Goal: Task Accomplishment & Management: Manage account settings

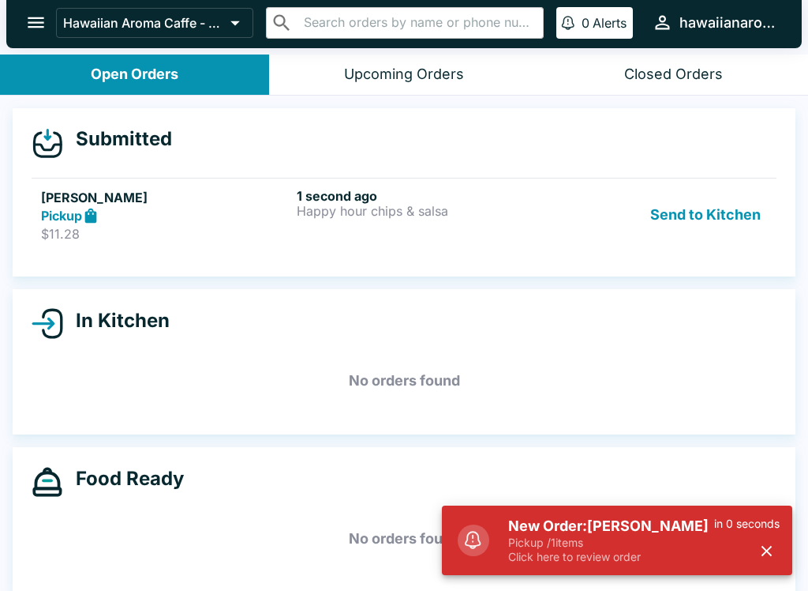
scroll to position [14, 0]
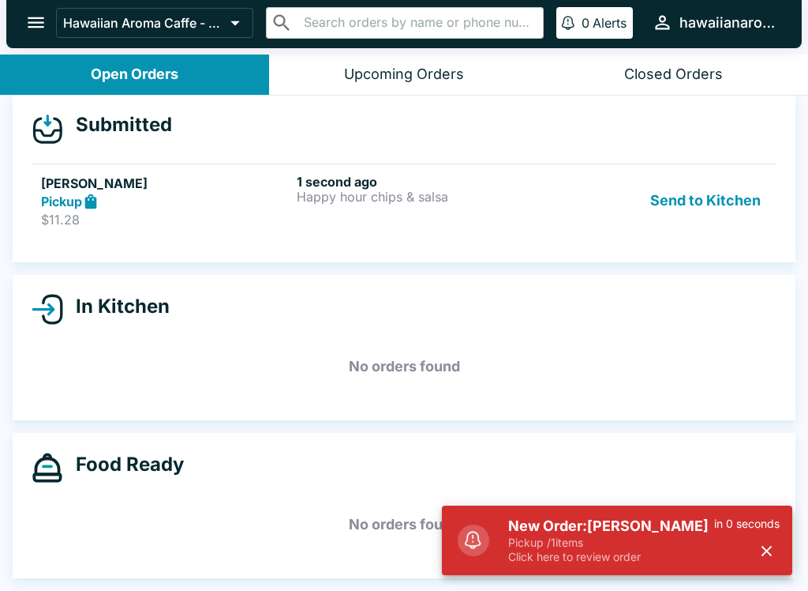
click at [499, 211] on div "1 second ago Happy hour chips & salsa" at bounding box center [421, 201] width 249 height 54
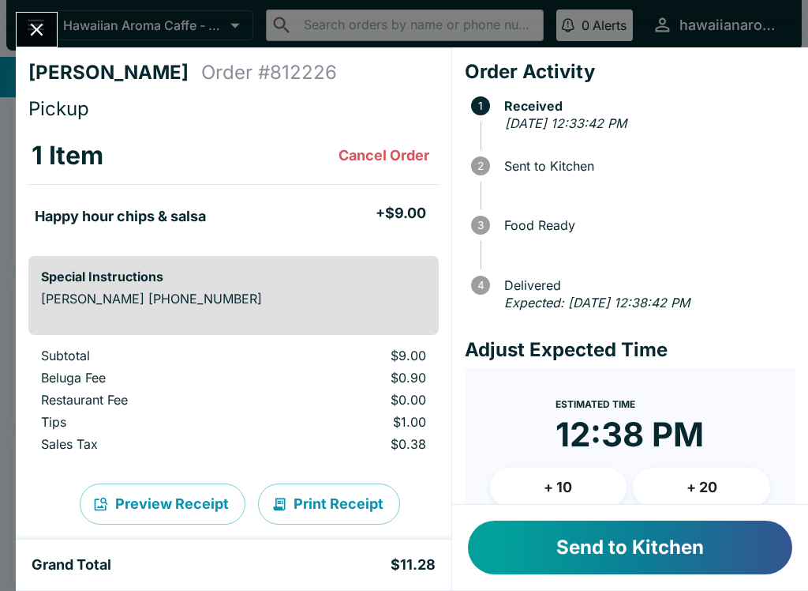
click at [696, 546] on button "Send to Kitchen" at bounding box center [630, 547] width 324 height 54
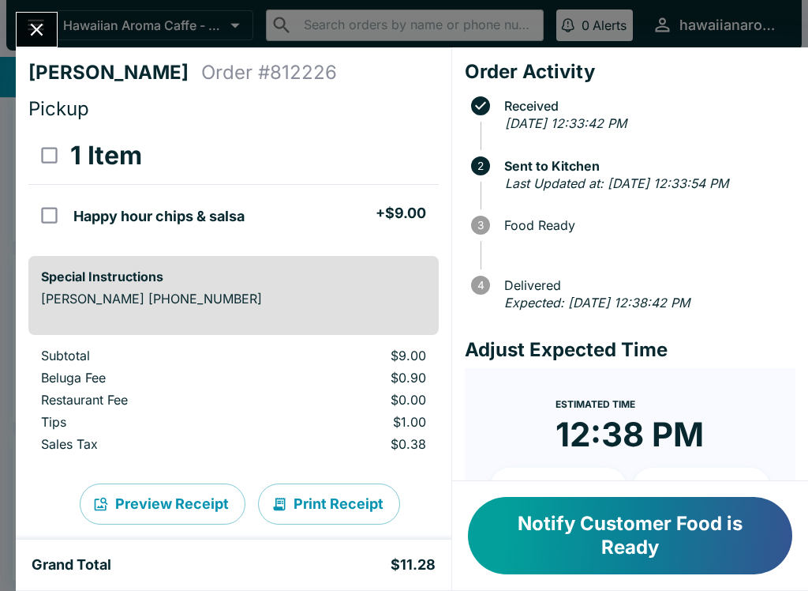
click at [662, 560] on button "Notify Customer Food is Ready" at bounding box center [630, 535] width 324 height 77
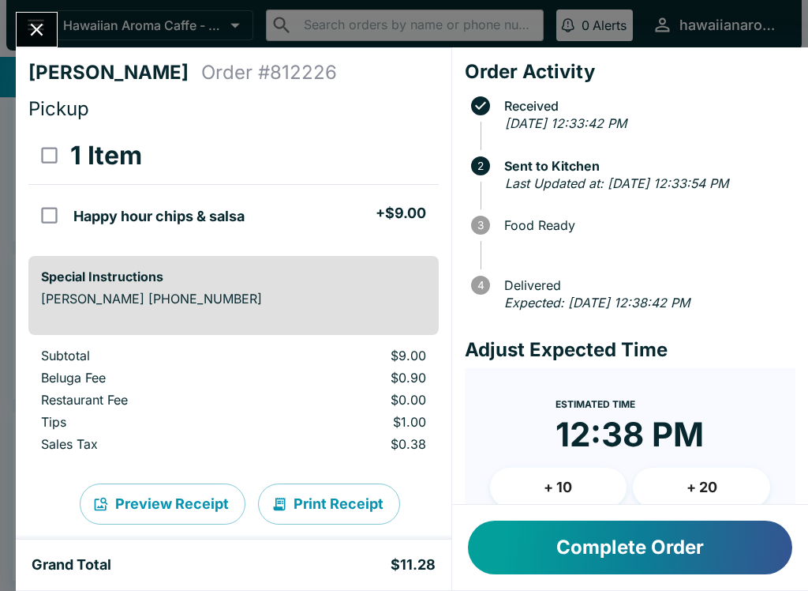
click at [662, 560] on button "Complete Order" at bounding box center [630, 547] width 324 height 54
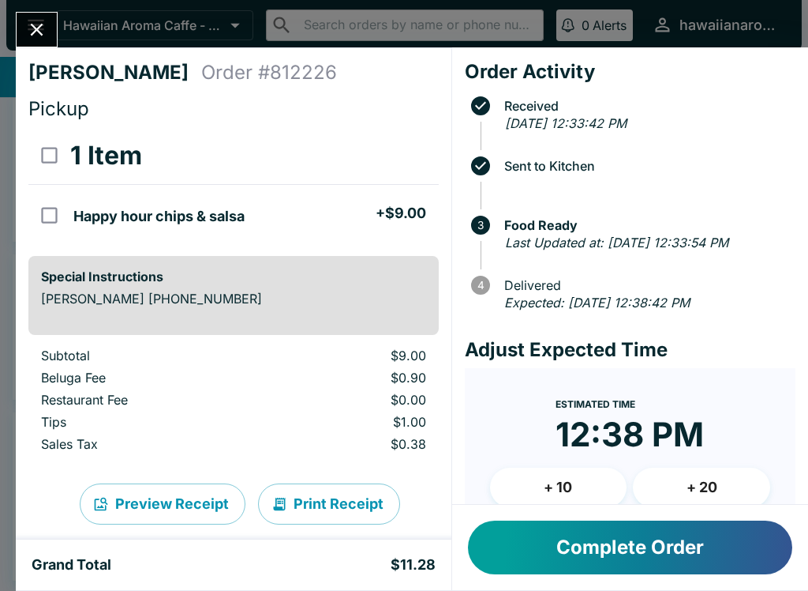
click at [665, 540] on button "Complete Order" at bounding box center [630, 547] width 324 height 54
click at [664, 540] on button "Complete Order" at bounding box center [630, 547] width 324 height 54
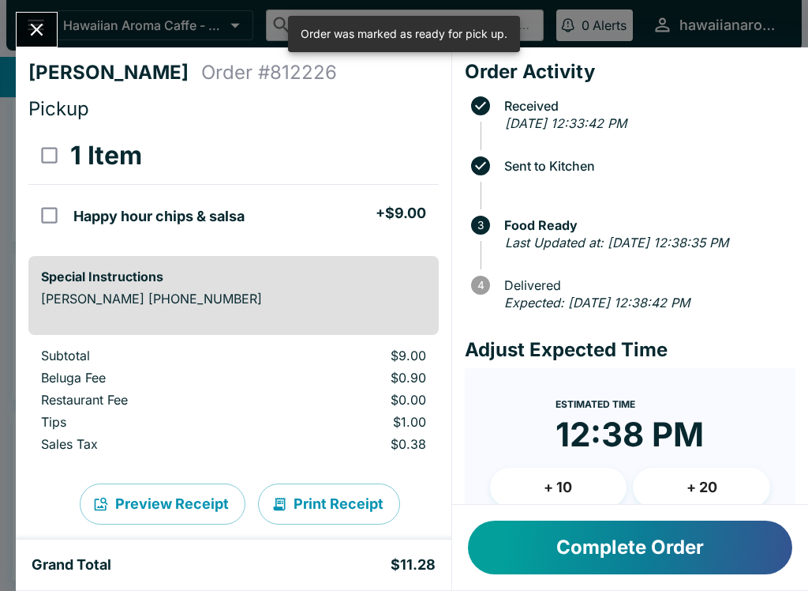
click at [696, 573] on button "Complete Order" at bounding box center [630, 547] width 324 height 54
click at [703, 580] on div "Complete Order" at bounding box center [630, 546] width 356 height 85
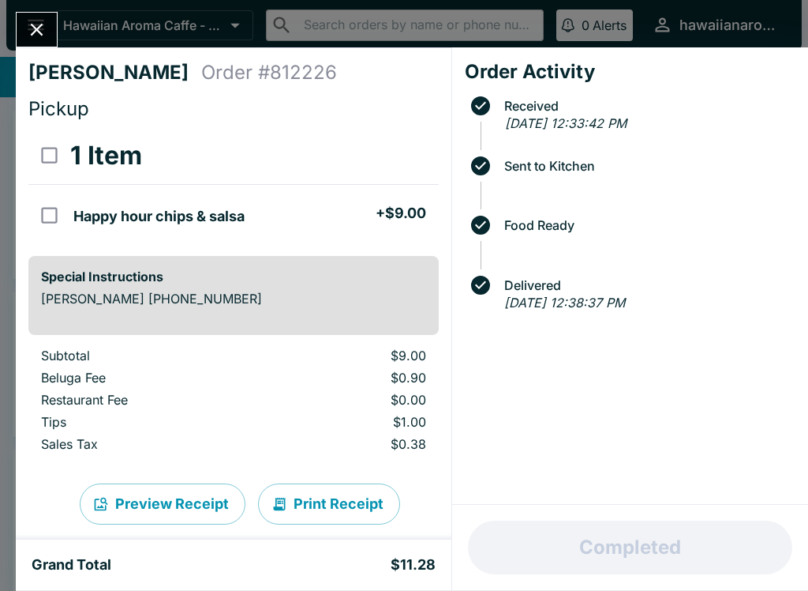
click at [28, 34] on icon "Close" at bounding box center [36, 29] width 21 height 21
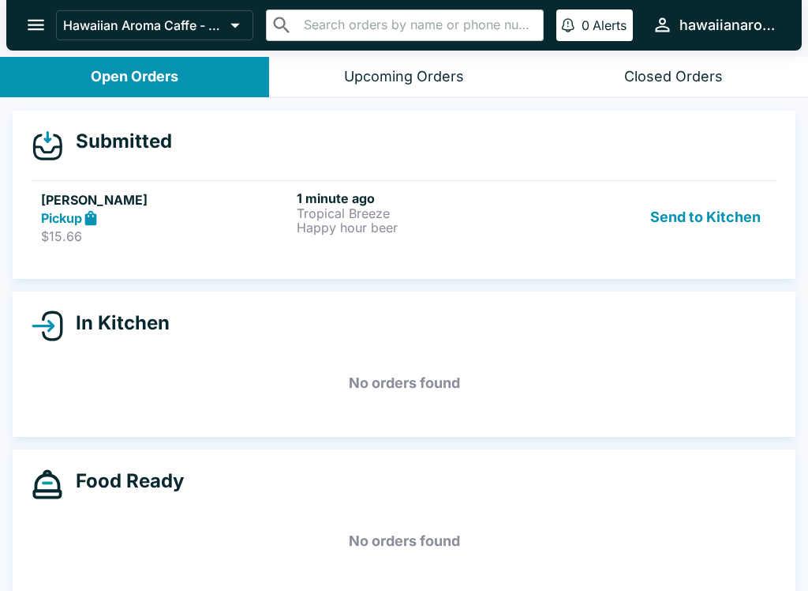
click at [457, 228] on p "Happy hour beer" at bounding box center [421, 227] width 249 height 14
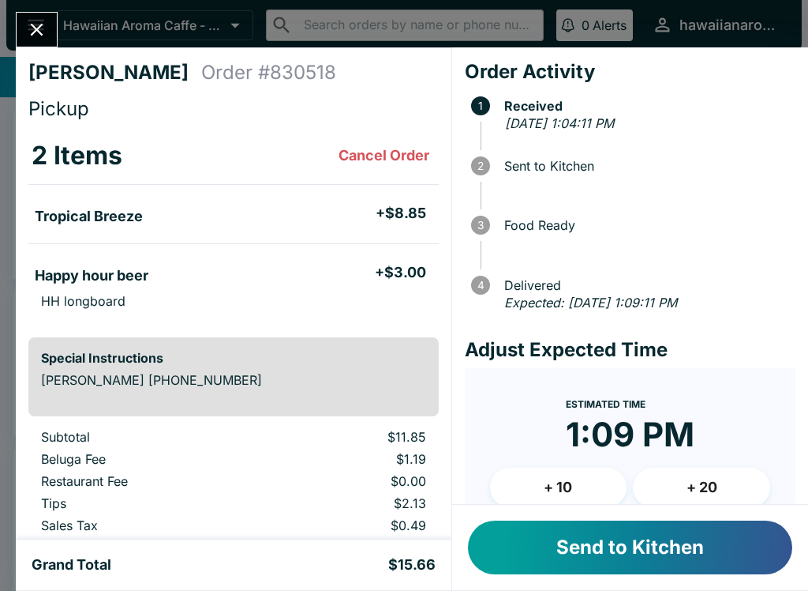
click at [628, 543] on button "Send to Kitchen" at bounding box center [630, 547] width 324 height 54
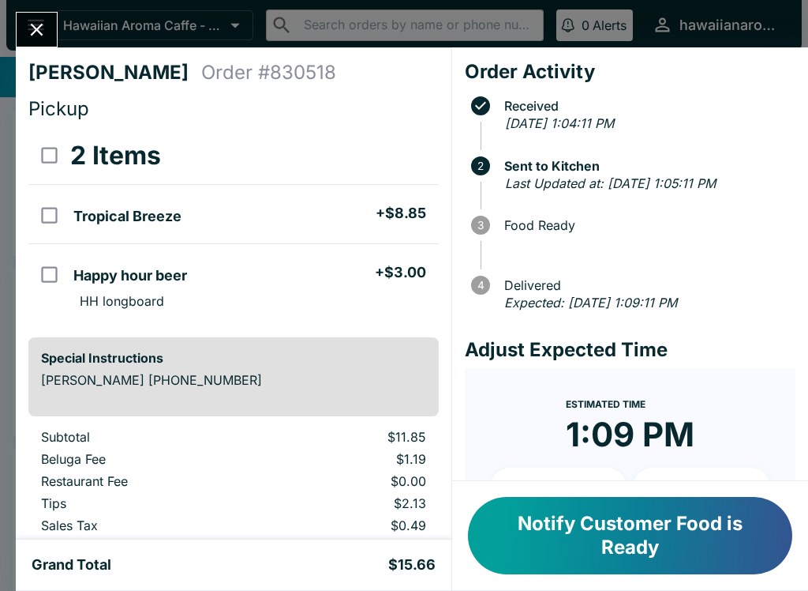
click at [51, 17] on button "Close" at bounding box center [37, 30] width 40 height 34
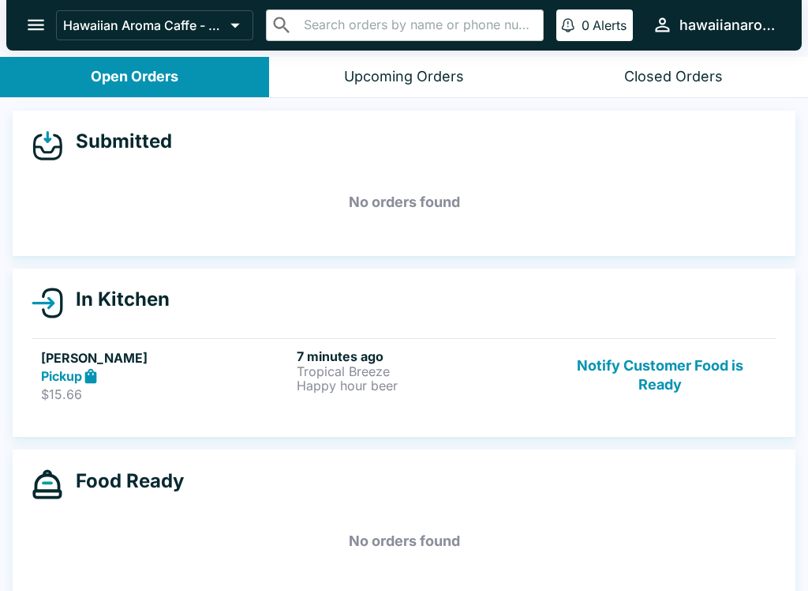
click at [45, 35] on icon "open drawer" at bounding box center [35, 24] width 21 height 21
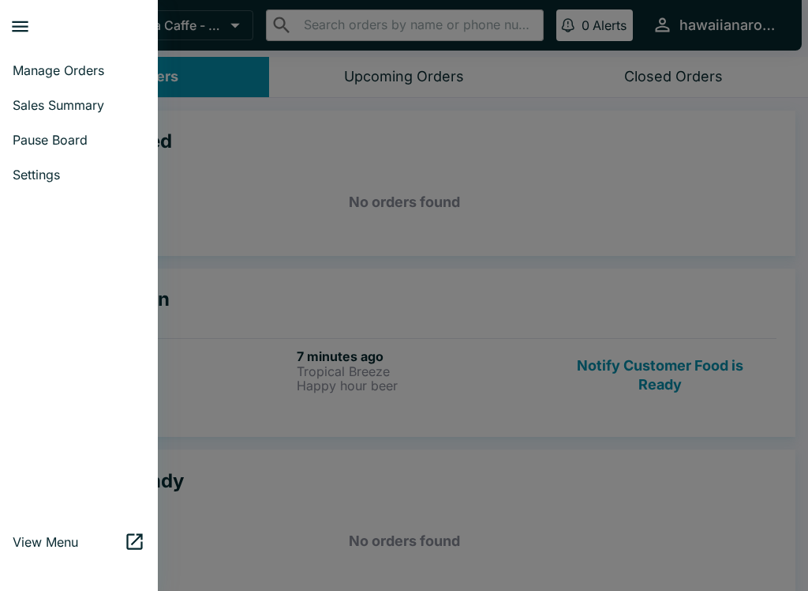
click at [92, 75] on span "Manage Orders" at bounding box center [79, 70] width 133 height 16
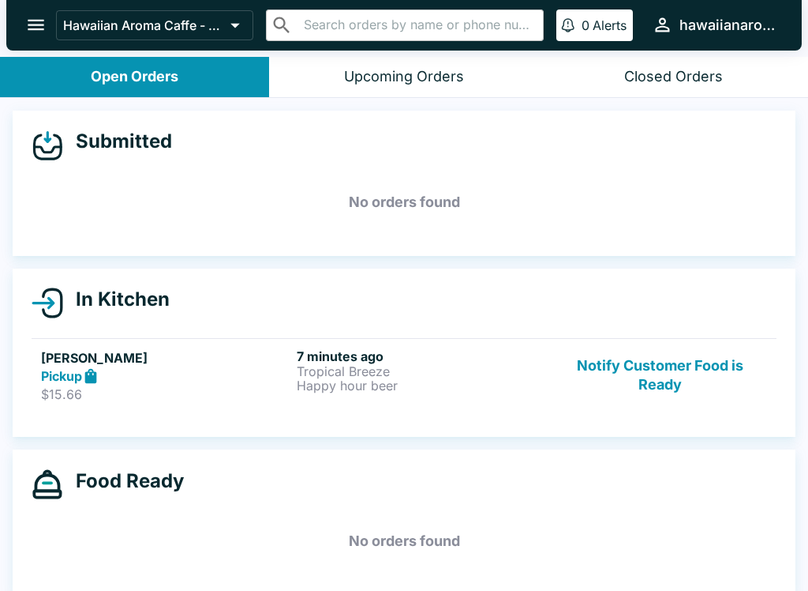
click at [41, 28] on icon "open drawer" at bounding box center [35, 24] width 21 height 21
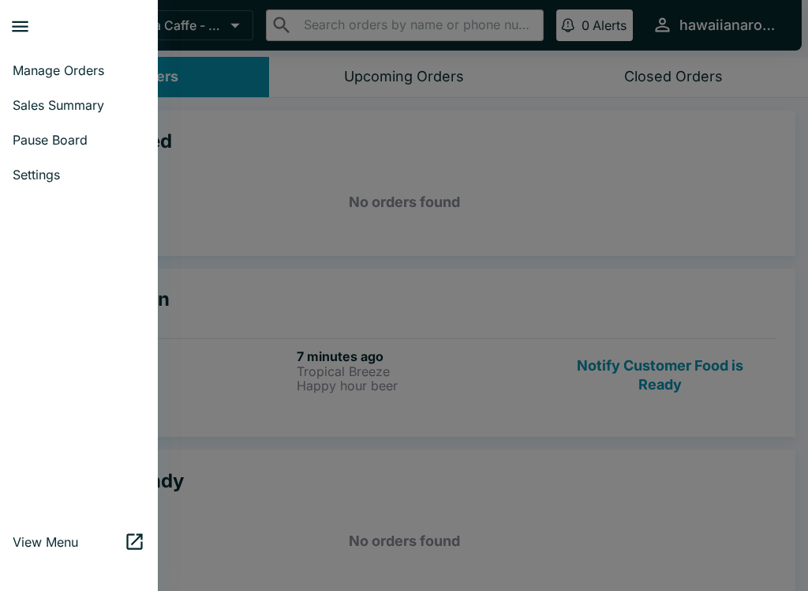
click at [105, 105] on span "Sales Summary" at bounding box center [79, 105] width 133 height 16
select select "03:00"
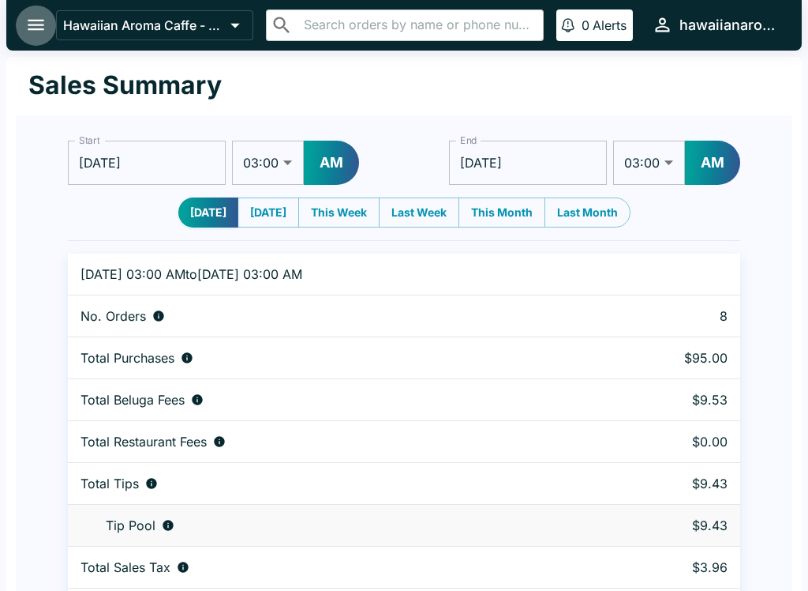
click at [51, 21] on button "open drawer" at bounding box center [36, 25] width 40 height 40
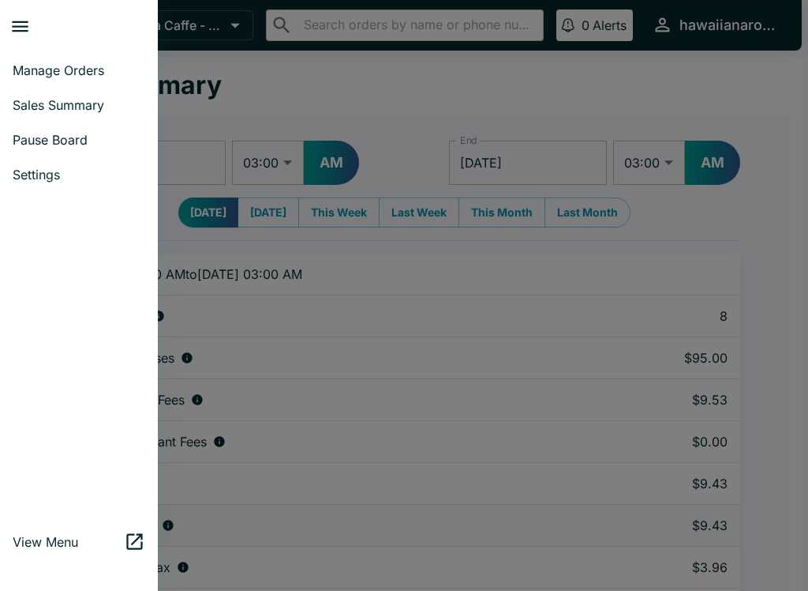
click at [78, 78] on link "Manage Orders" at bounding box center [79, 70] width 158 height 35
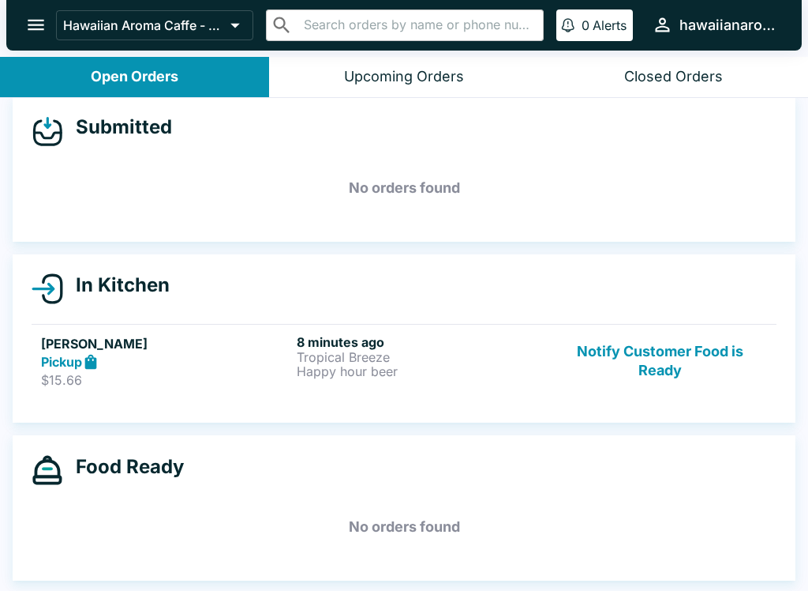
scroll to position [14, 0]
click at [426, 354] on p "Tropical Breeze" at bounding box center [421, 357] width 249 height 14
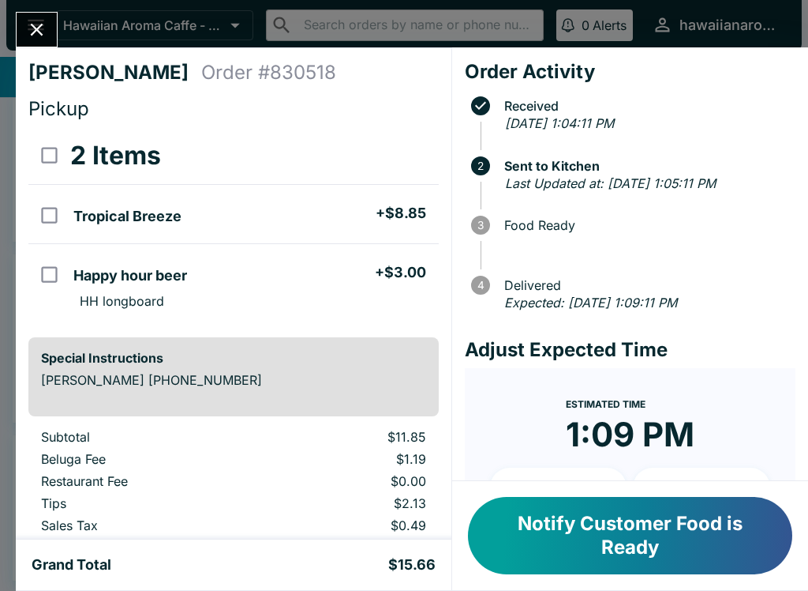
click at [651, 561] on button "Notify Customer Food is Ready" at bounding box center [630, 535] width 324 height 77
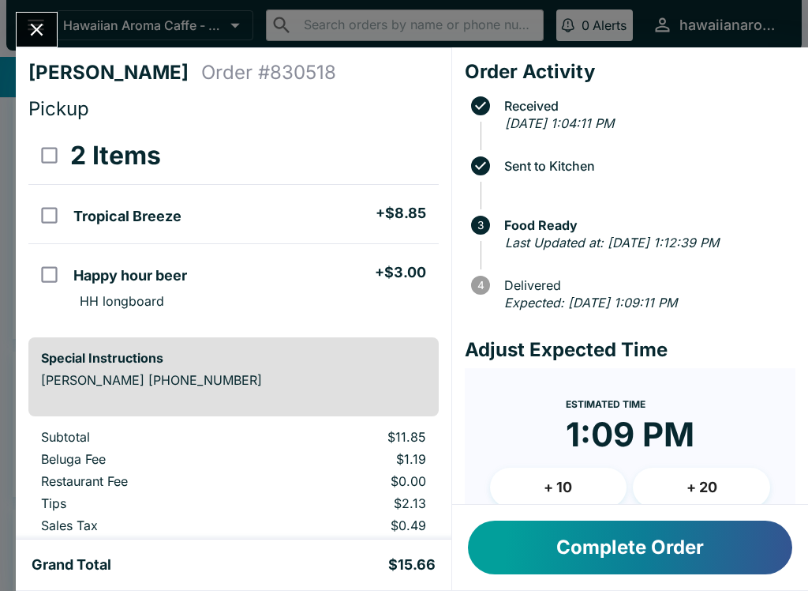
click at [29, 28] on icon "Close" at bounding box center [36, 29] width 21 height 21
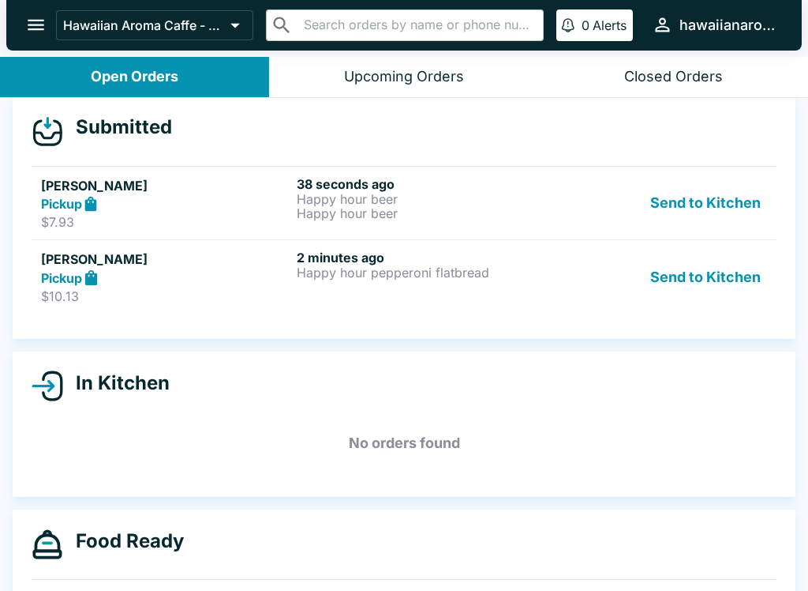
click at [231, 189] on h5 "[PERSON_NAME]" at bounding box center [165, 185] width 249 height 19
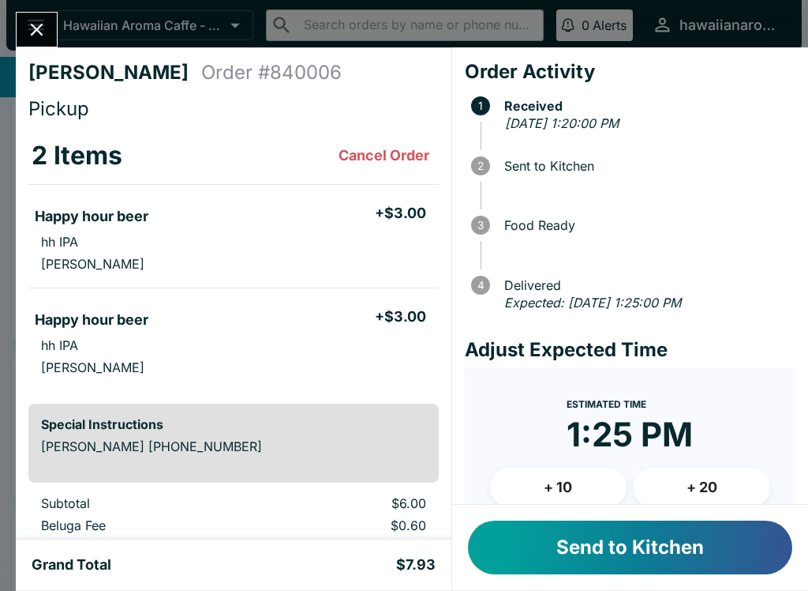
click at [617, 562] on button "Send to Kitchen" at bounding box center [630, 547] width 324 height 54
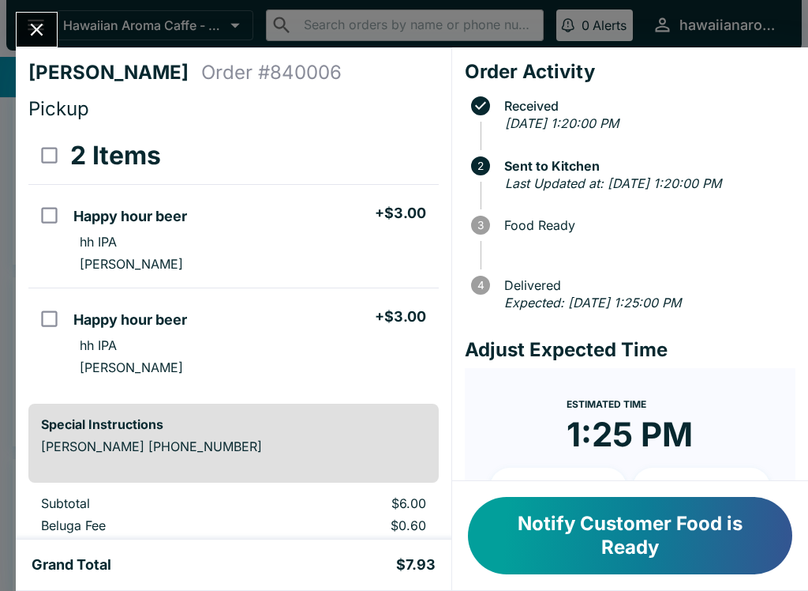
click at [686, 527] on button "Notify Customer Food is Ready" at bounding box center [630, 535] width 324 height 77
click at [62, 26] on div "[PERSON_NAME] Order # 840006 Pickup 2 Items Happy hour beer + $3.00 hh IPA [PER…" at bounding box center [404, 295] width 808 height 591
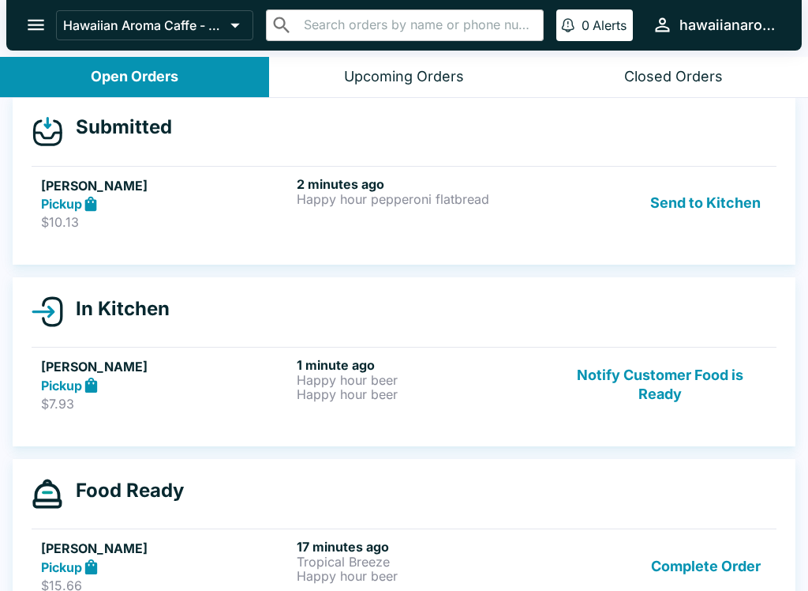
click at [472, 205] on p "Happy hour pepperoni flatbread" at bounding box center [421, 199] width 249 height 14
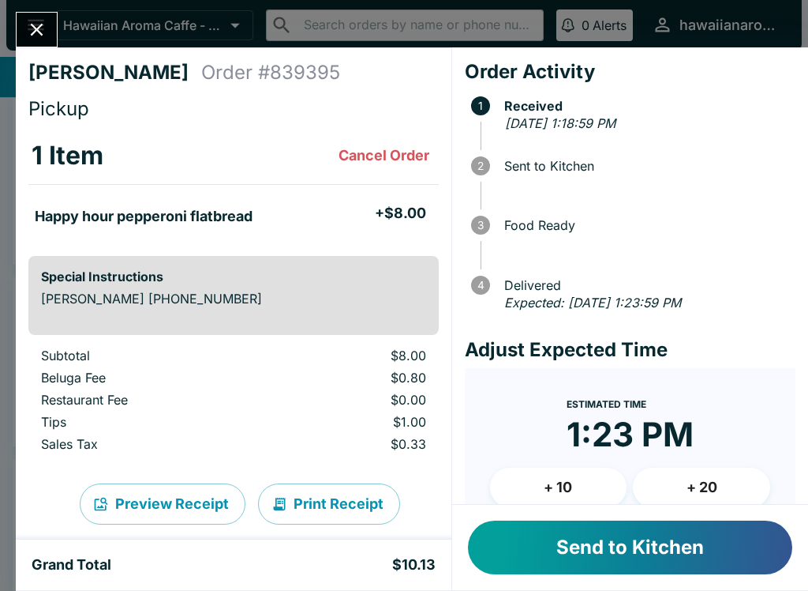
click at [631, 542] on button "Send to Kitchen" at bounding box center [630, 547] width 324 height 54
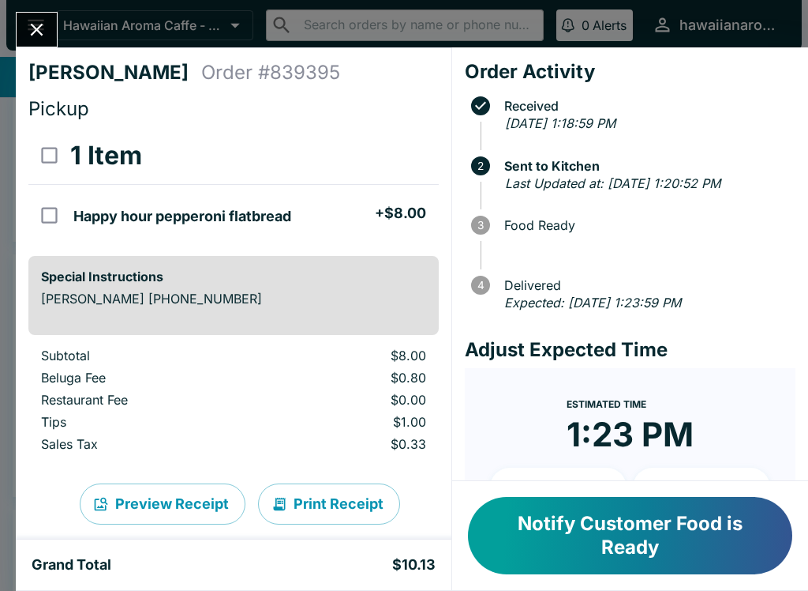
scroll to position [-1, 0]
click at [34, 37] on icon "Close" at bounding box center [36, 29] width 21 height 21
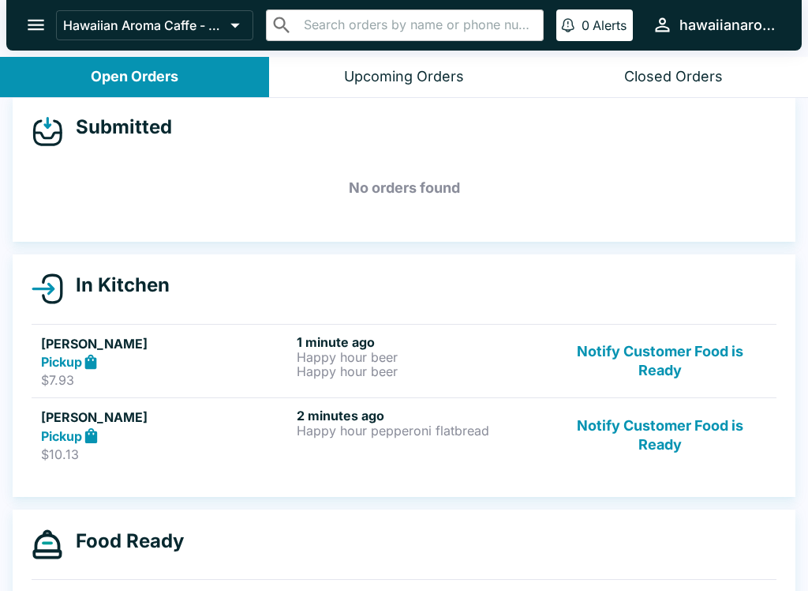
click at [429, 344] on h6 "1 minute ago" at bounding box center [421, 342] width 249 height 16
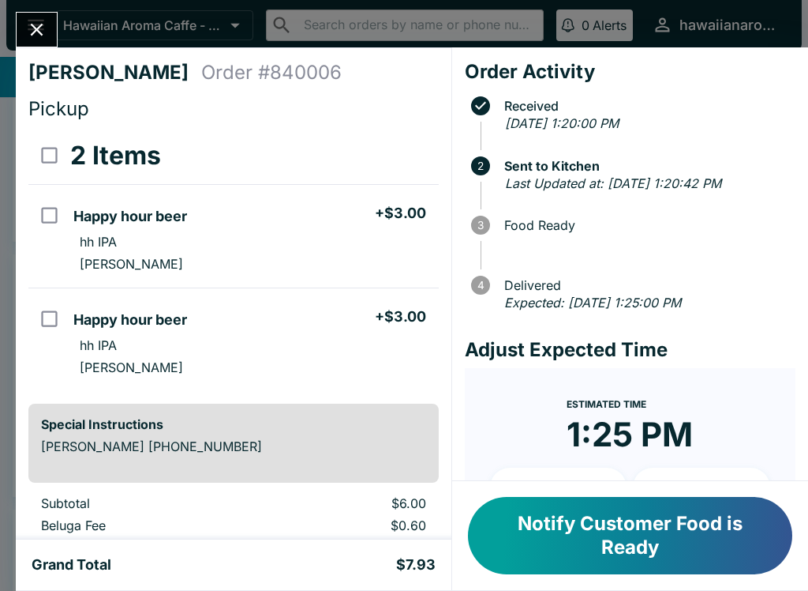
click at [598, 542] on button "Notify Customer Food is Ready" at bounding box center [630, 535] width 324 height 77
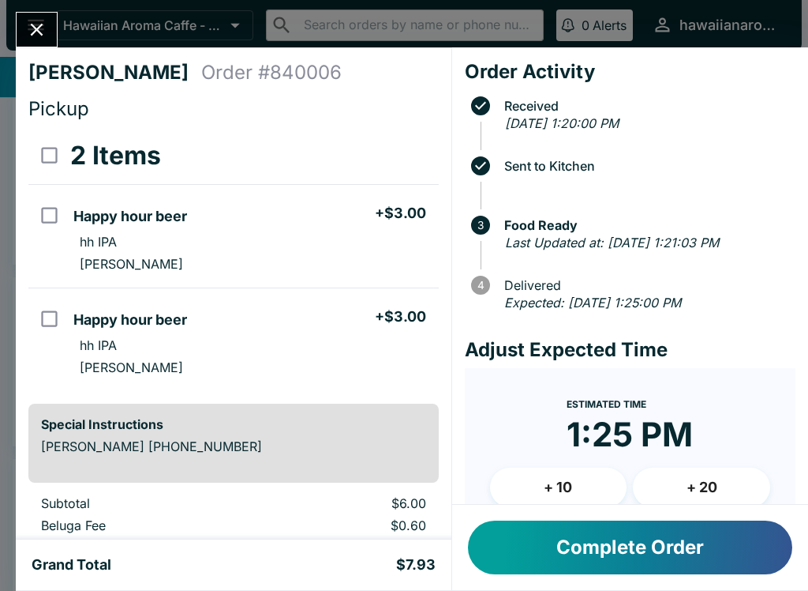
click at [37, 32] on icon "Close" at bounding box center [36, 29] width 21 height 21
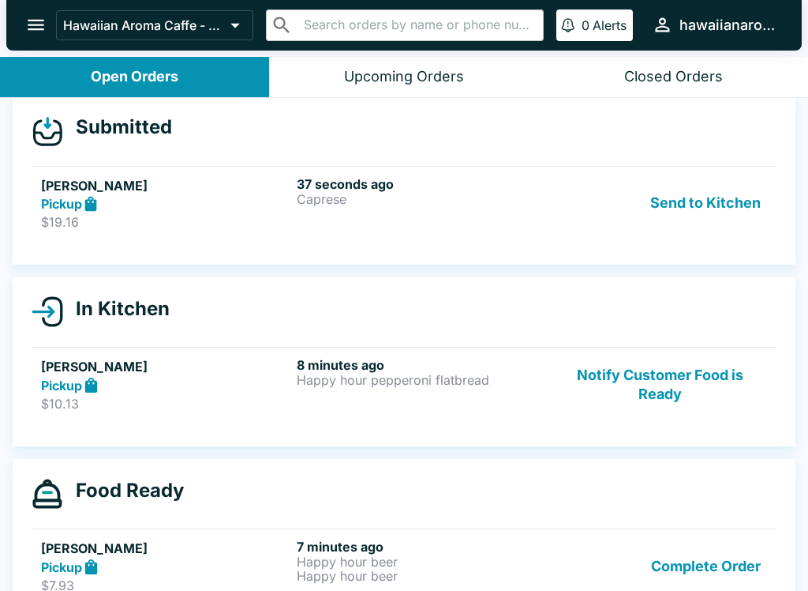
click at [439, 202] on p "Caprese" at bounding box center [421, 199] width 249 height 14
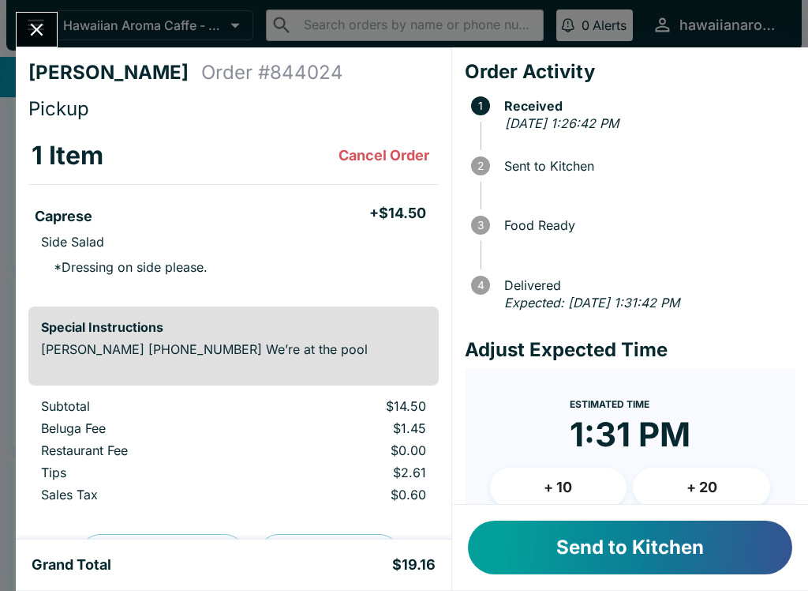
click at [612, 558] on button "Send to Kitchen" at bounding box center [630, 547] width 324 height 54
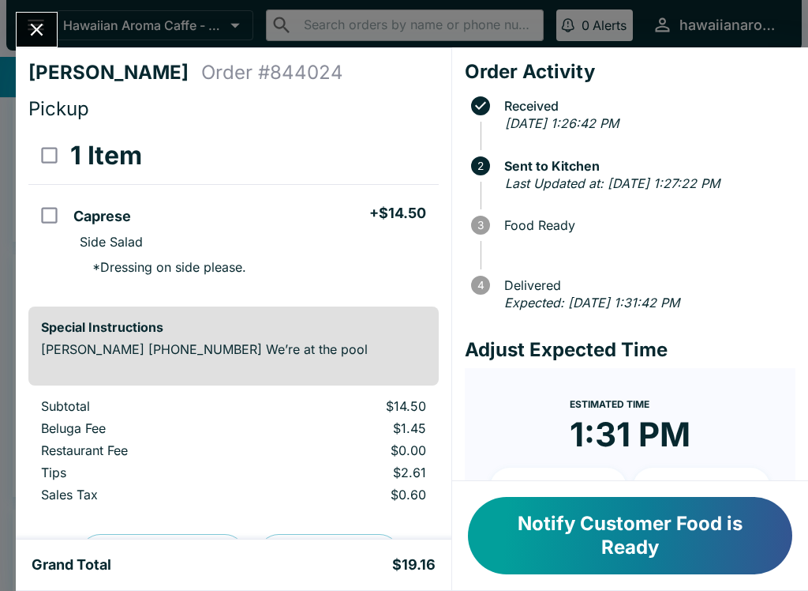
click at [288, 204] on li "Caprese + $14.50" at bounding box center [252, 213] width 371 height 33
checkbox input "true"
click at [392, 153] on button "Refund" at bounding box center [394, 155] width 81 height 39
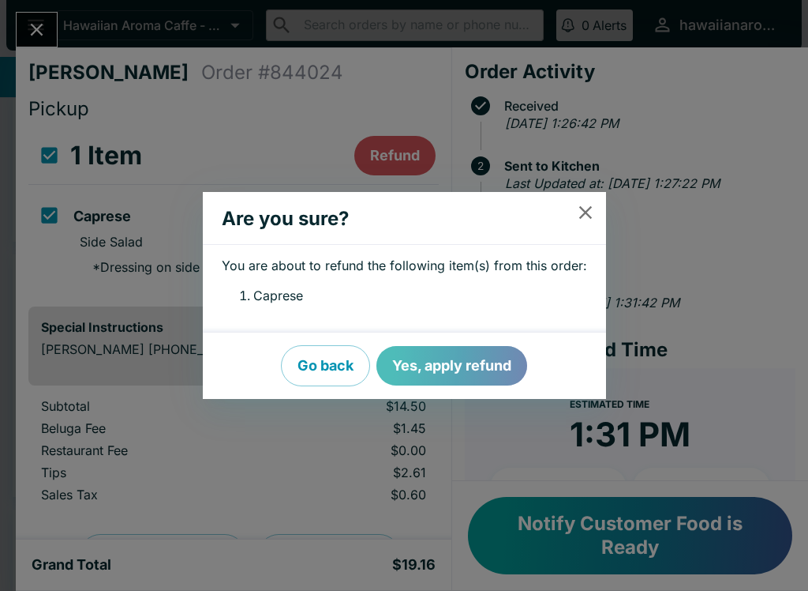
click at [466, 365] on button "Yes, apply refund" at bounding box center [452, 365] width 151 height 39
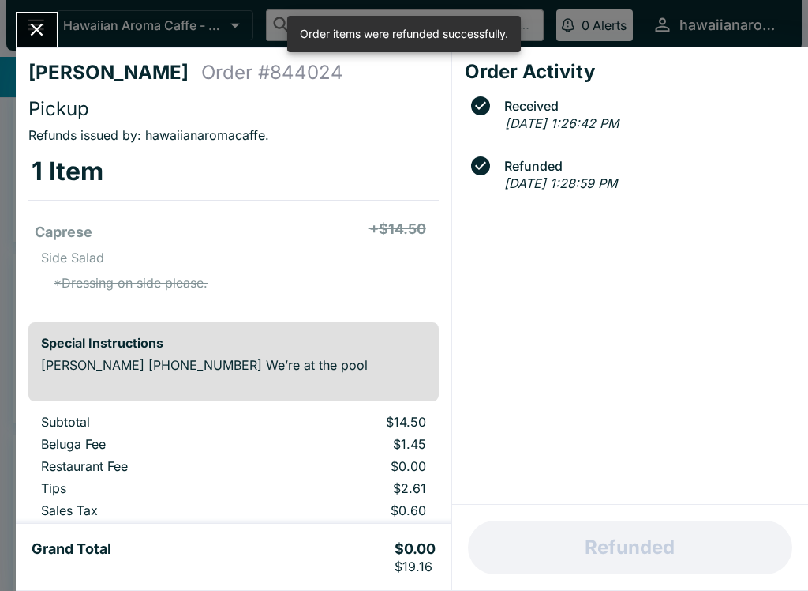
click at [28, 19] on icon "Close" at bounding box center [36, 29] width 21 height 21
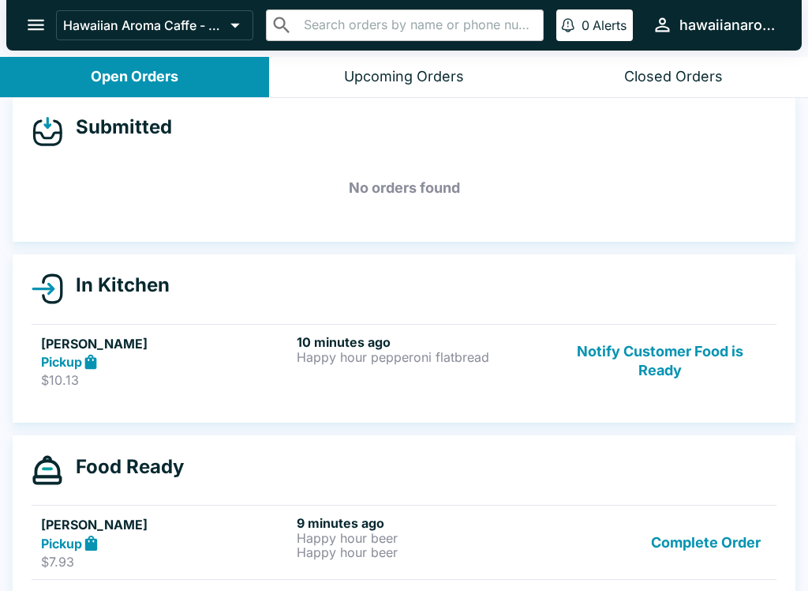
click at [429, 340] on h6 "10 minutes ago" at bounding box center [421, 342] width 249 height 16
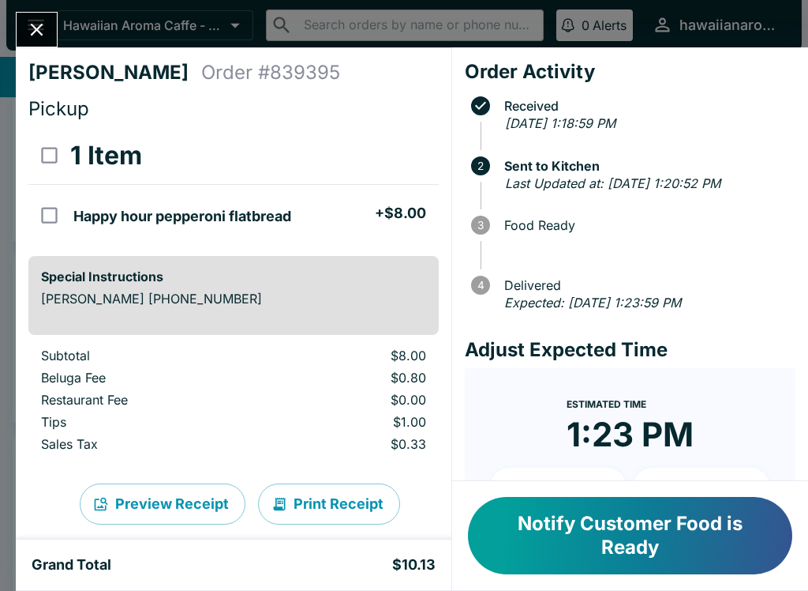
click at [650, 534] on button "Notify Customer Food is Ready" at bounding box center [630, 535] width 324 height 77
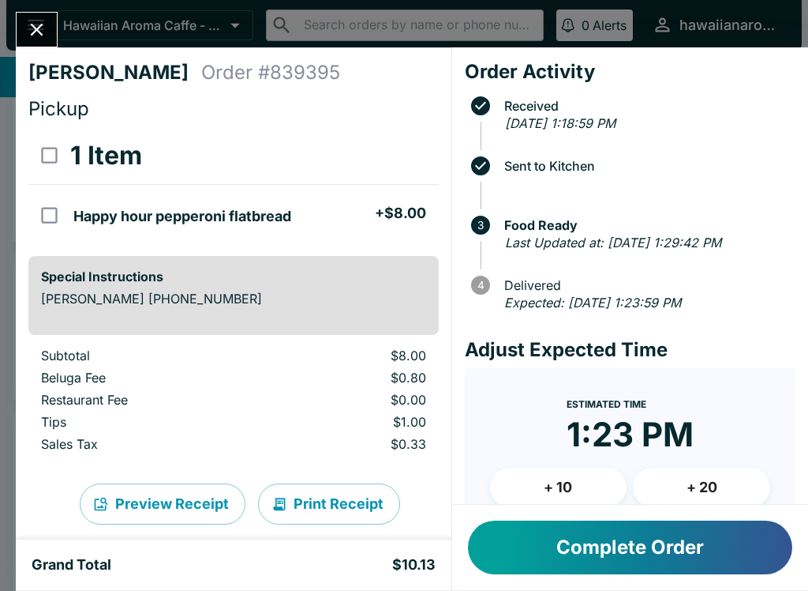
click at [25, 49] on div "[PERSON_NAME] Order # 839395 Pickup 1 Item Happy hour pepperoni flatbread + $8.…" at bounding box center [234, 293] width 436 height 492
click at [43, 38] on icon "Close" at bounding box center [36, 29] width 21 height 21
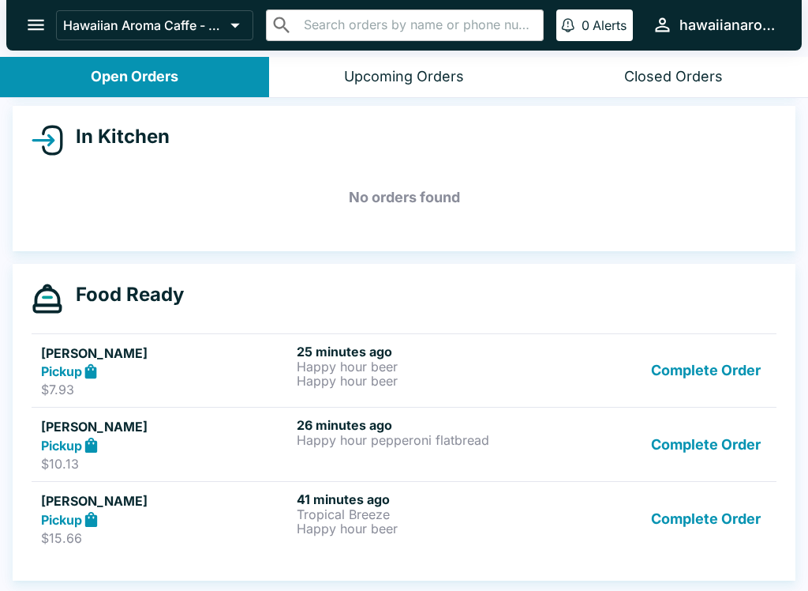
scroll to position [163, 0]
click at [159, 354] on h5 "[PERSON_NAME]" at bounding box center [165, 352] width 249 height 19
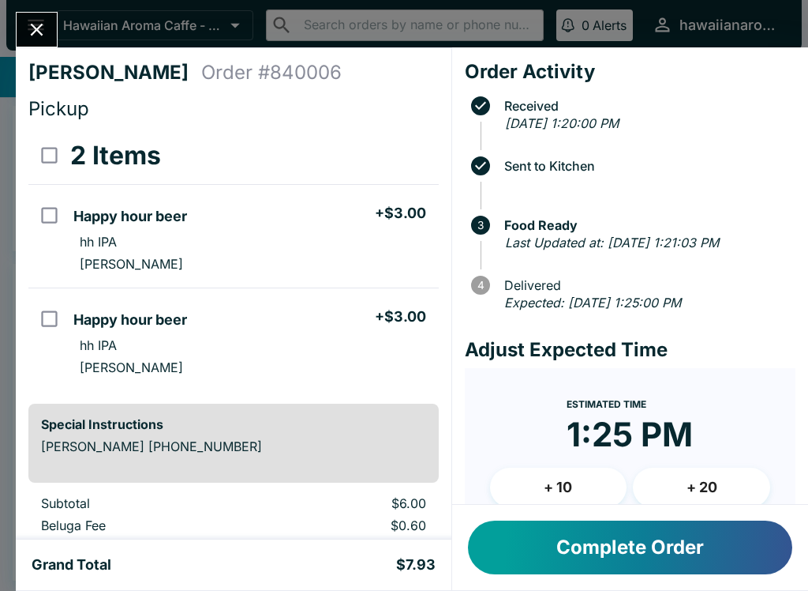
click at [54, 23] on button "Close" at bounding box center [37, 30] width 40 height 34
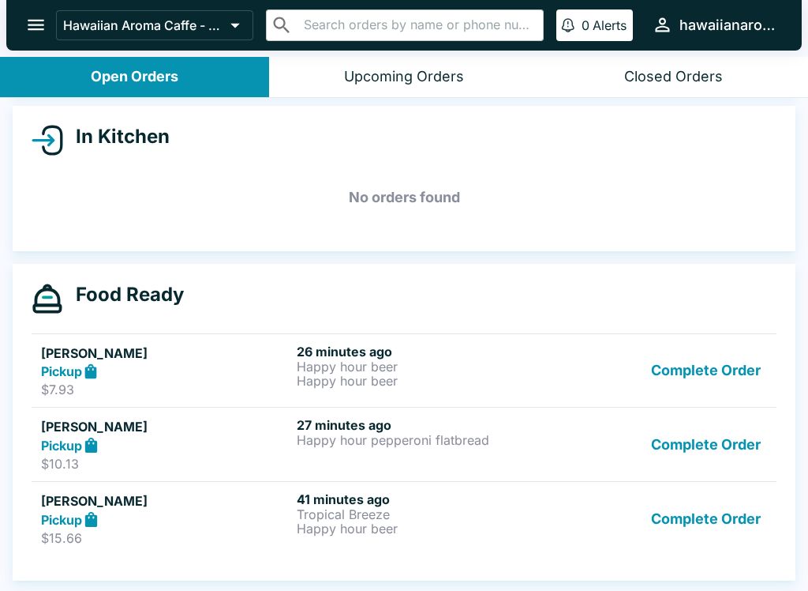
scroll to position [2, 0]
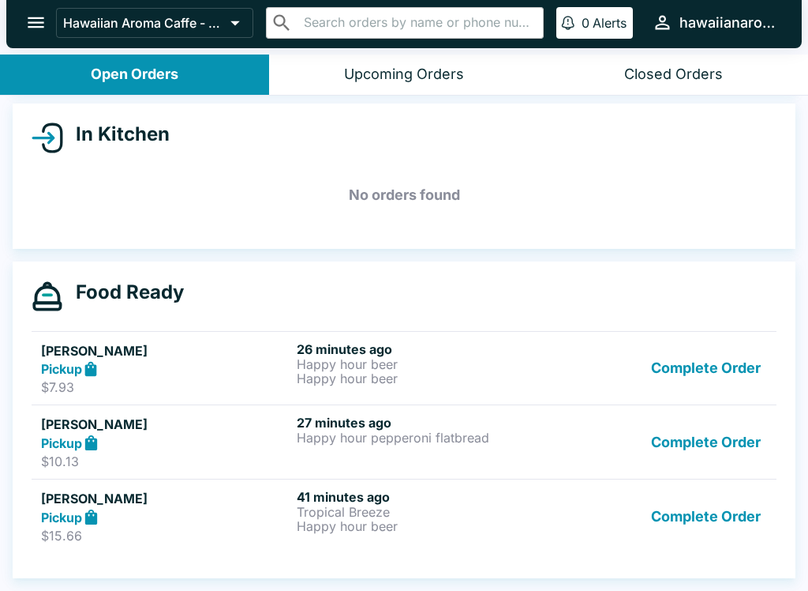
click at [739, 373] on button "Complete Order" at bounding box center [706, 368] width 122 height 54
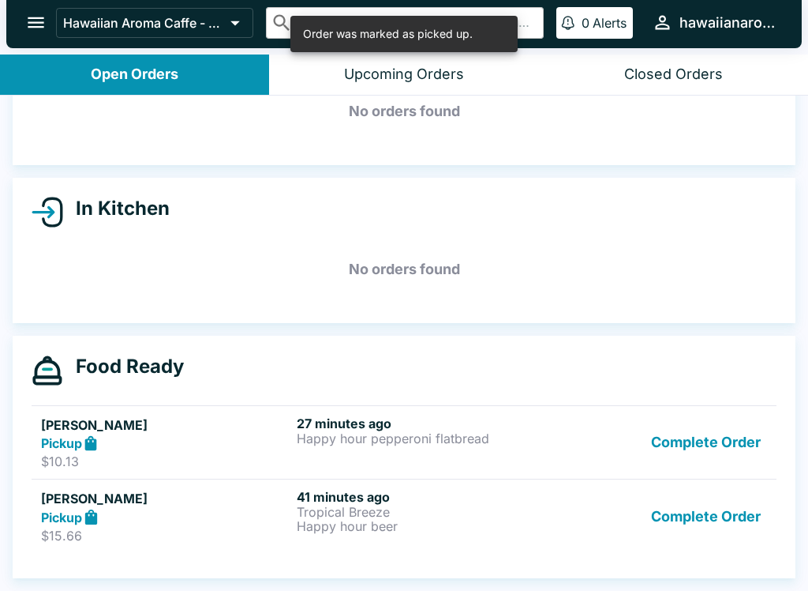
click at [720, 425] on button "Complete Order" at bounding box center [706, 442] width 122 height 54
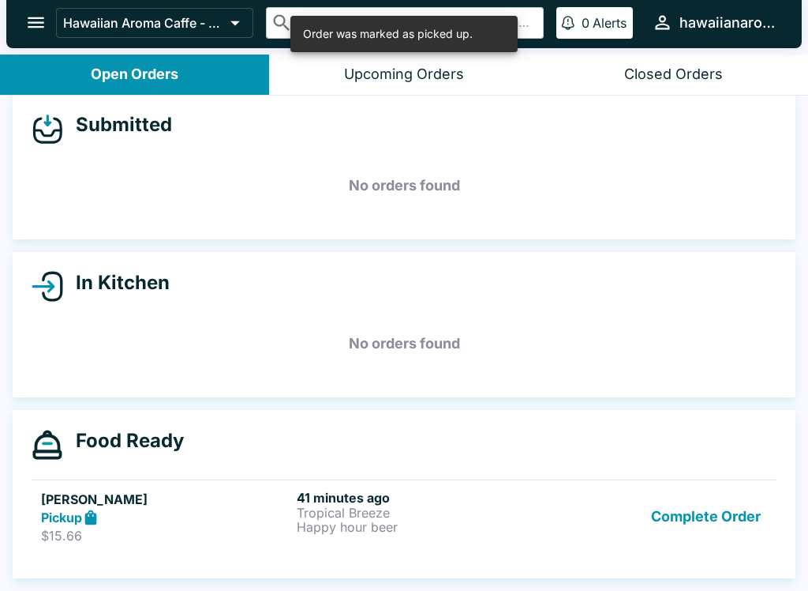
scroll to position [14, 0]
click at [725, 508] on button "Complete Order" at bounding box center [706, 516] width 122 height 54
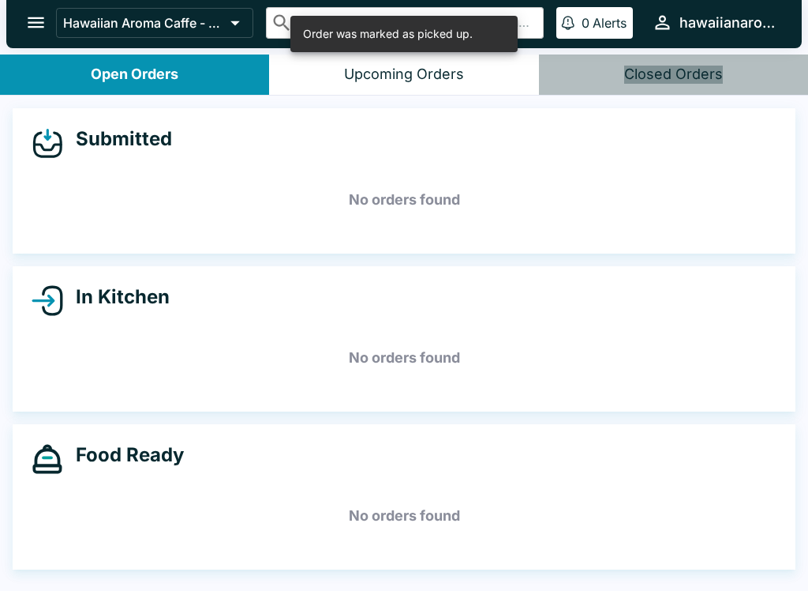
click at [688, 69] on div "Closed Orders" at bounding box center [673, 75] width 99 height 18
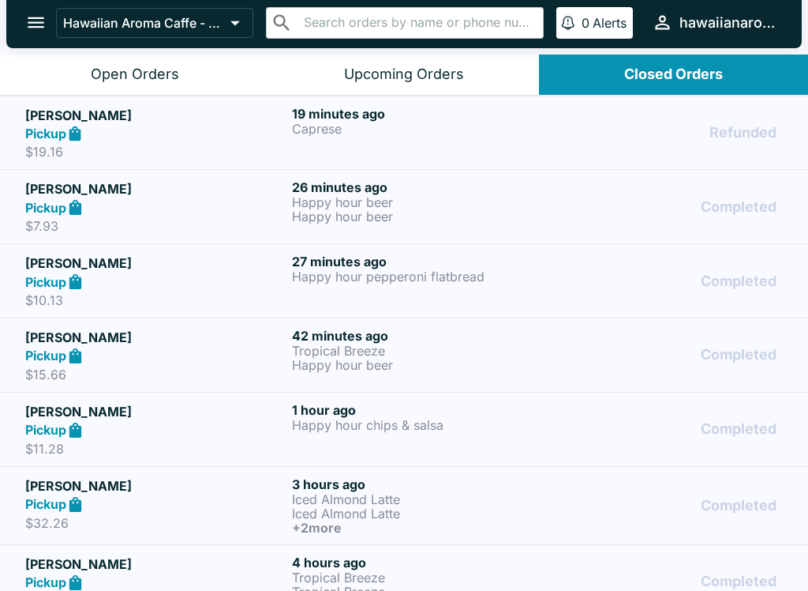
click at [535, 118] on h6 "19 minutes ago" at bounding box center [422, 114] width 261 height 16
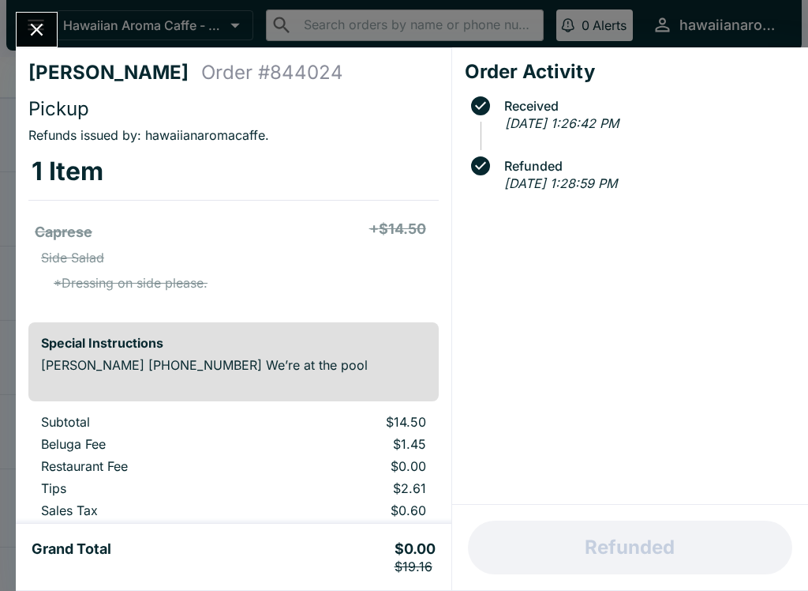
click at [51, 28] on button "Close" at bounding box center [37, 30] width 40 height 34
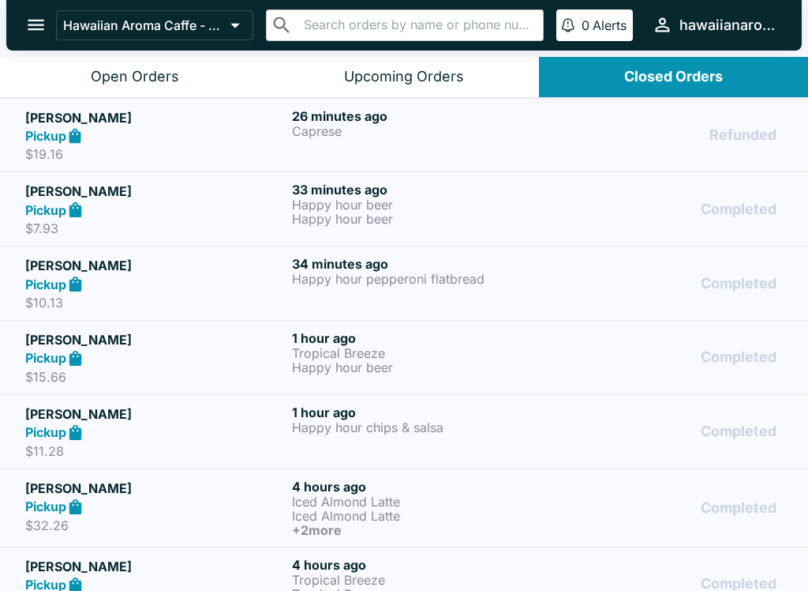
click at [706, 141] on div "Refunded" at bounding box center [671, 135] width 223 height 54
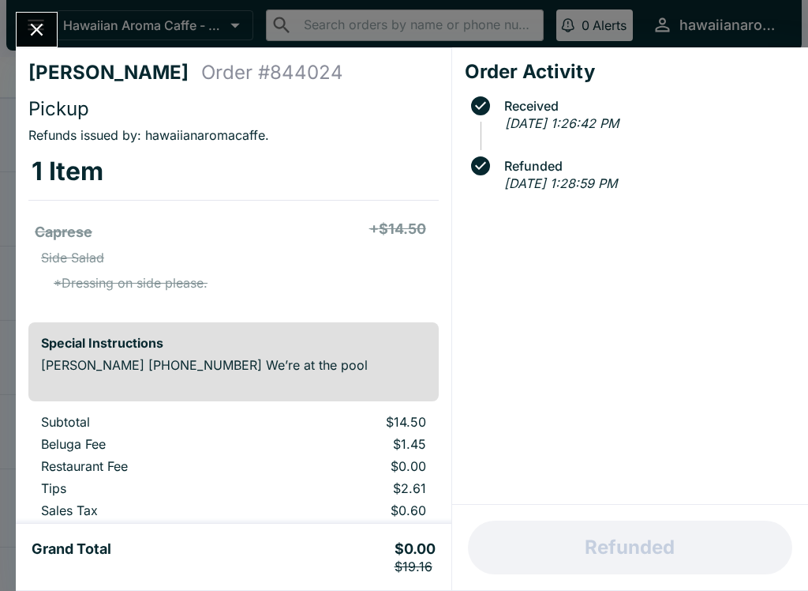
click at [617, 175] on em "[DATE] 1:28:59 PM" at bounding box center [560, 183] width 113 height 16
click at [54, 26] on button "Close" at bounding box center [37, 30] width 40 height 34
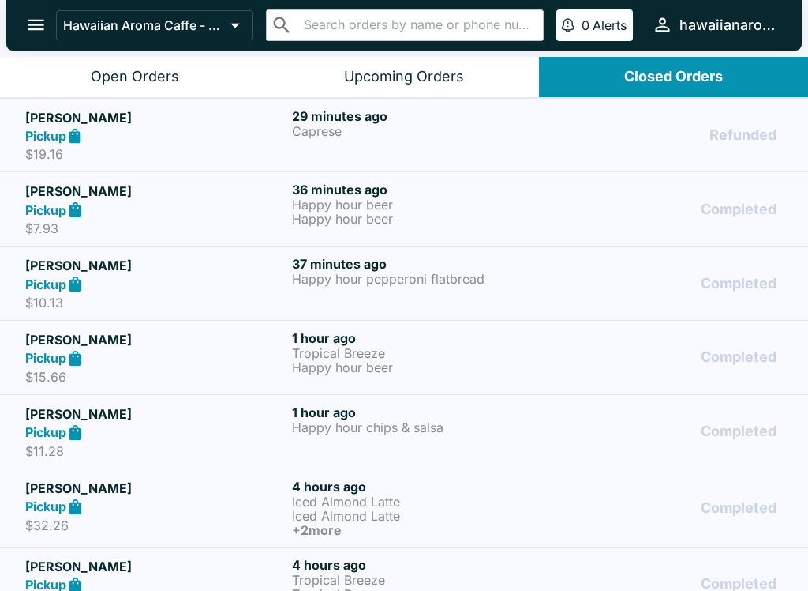
click at [195, 84] on button "Open Orders" at bounding box center [134, 77] width 269 height 40
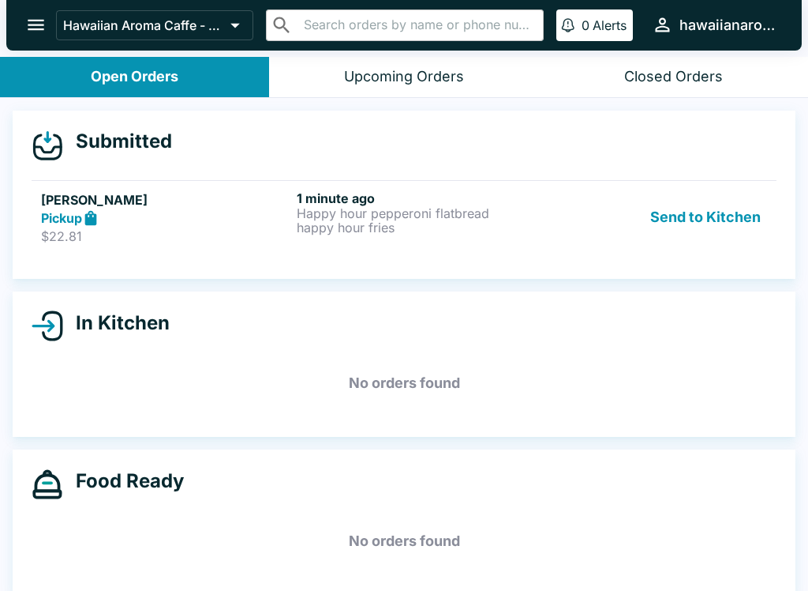
click at [521, 251] on link "[PERSON_NAME] Pickup $22.81 1 minute ago Happy hour pepperoni flatbread happy h…" at bounding box center [404, 217] width 745 height 74
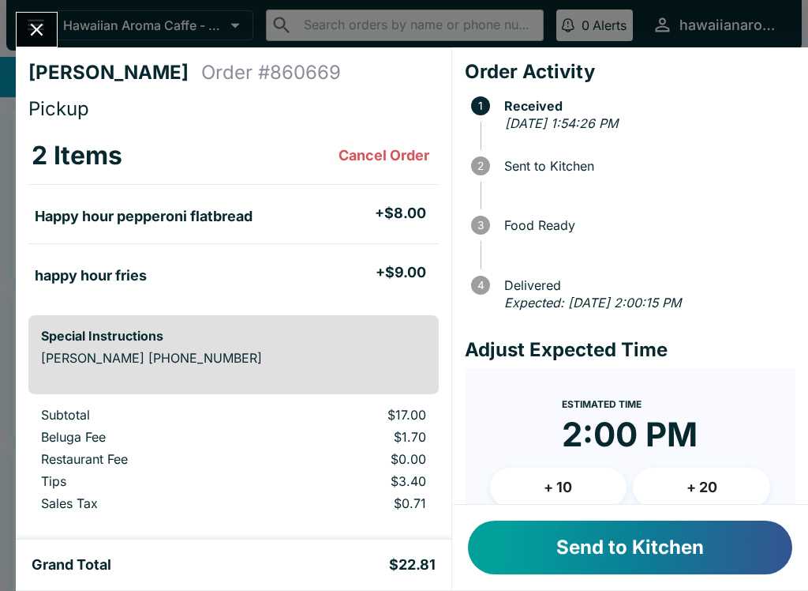
click at [429, 220] on li "Happy hour pepperoni flatbread + $8.00" at bounding box center [233, 213] width 411 height 33
click at [730, 554] on button "Send to Kitchen" at bounding box center [630, 547] width 324 height 54
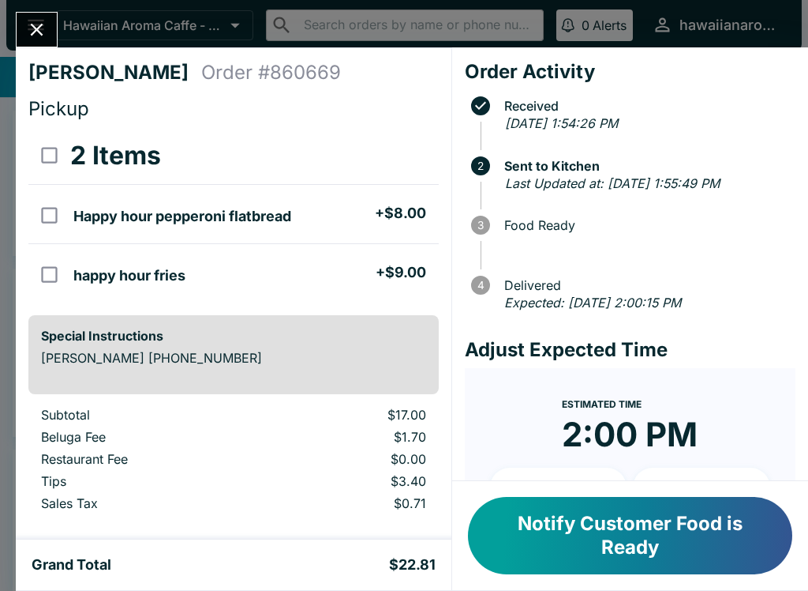
click at [14, 35] on div "[PERSON_NAME] Order # 860669 Pickup 2 Items Happy hour pepperoni flatbread + $8…" at bounding box center [404, 295] width 808 height 591
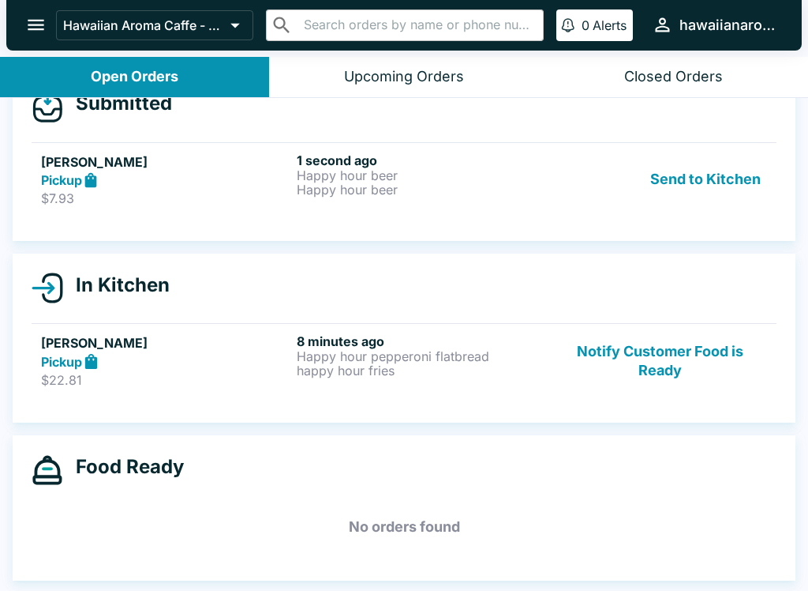
scroll to position [38, 0]
click at [713, 176] on button "Send to Kitchen" at bounding box center [705, 179] width 123 height 54
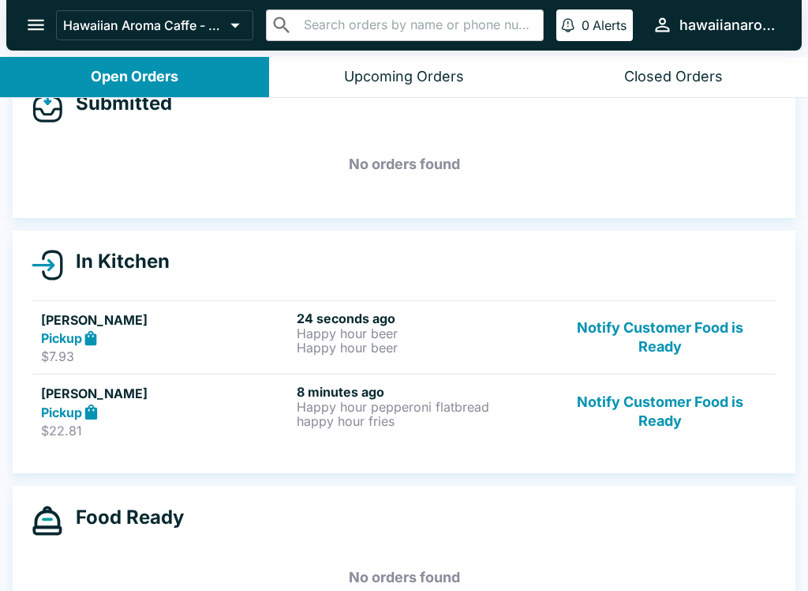
scroll to position [27, 0]
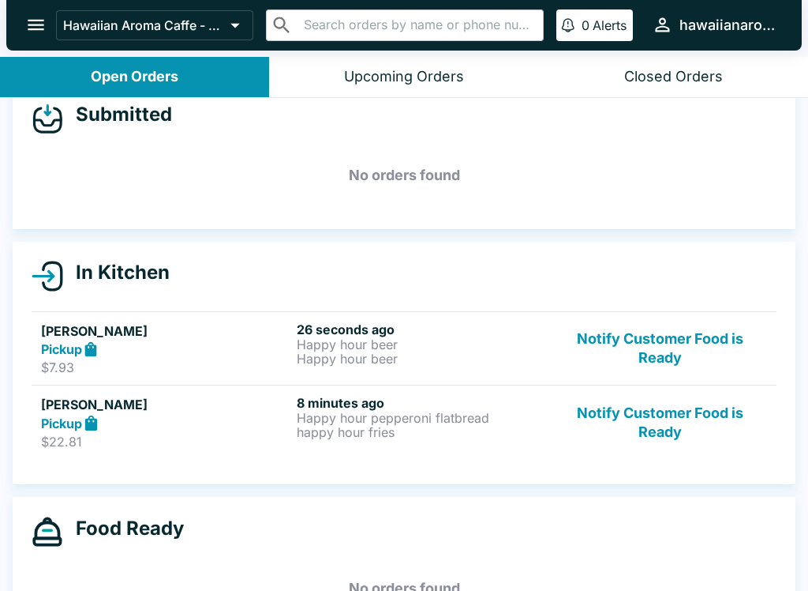
click at [473, 336] on h6 "26 seconds ago" at bounding box center [421, 329] width 249 height 16
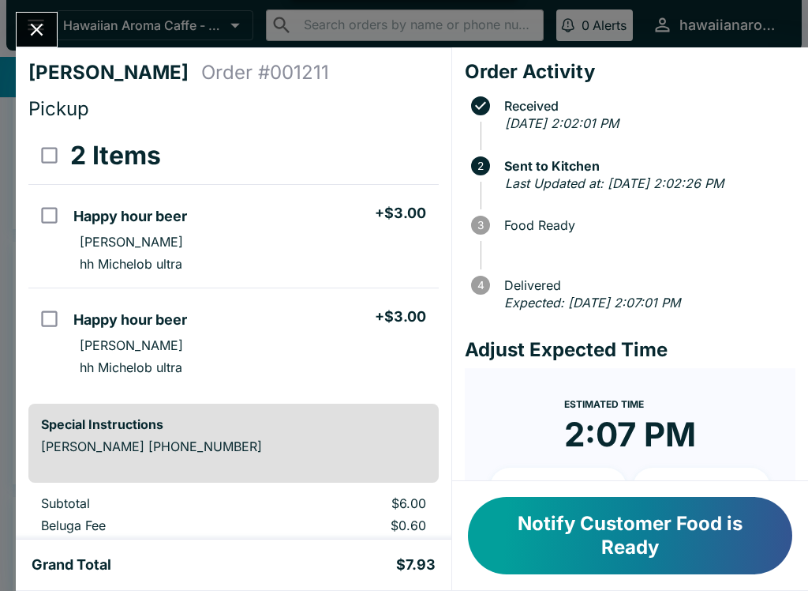
click at [619, 557] on button "Notify Customer Food is Ready" at bounding box center [630, 535] width 324 height 77
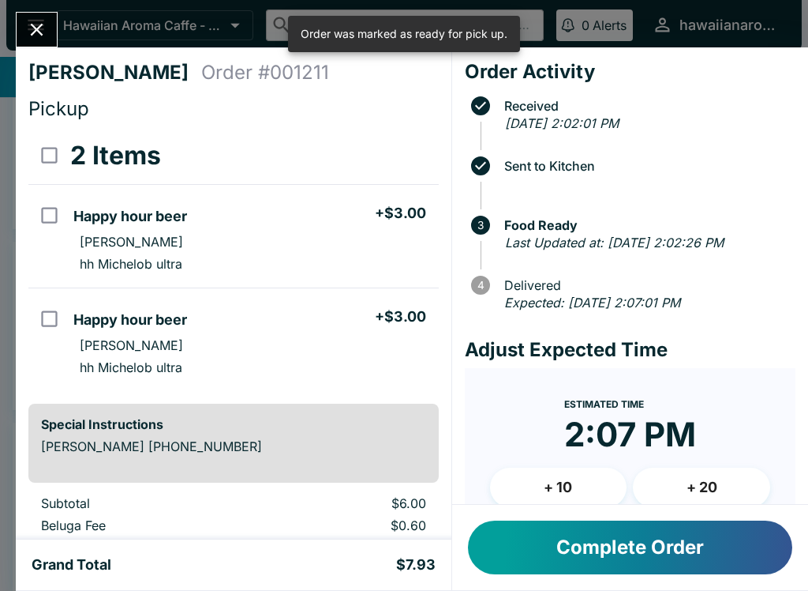
click at [659, 545] on button "Complete Order" at bounding box center [630, 547] width 324 height 54
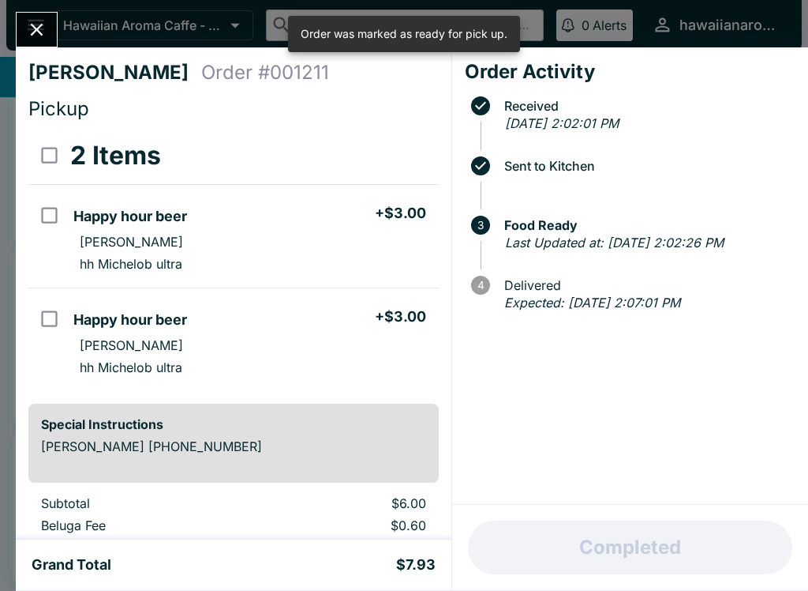
scroll to position [14, 0]
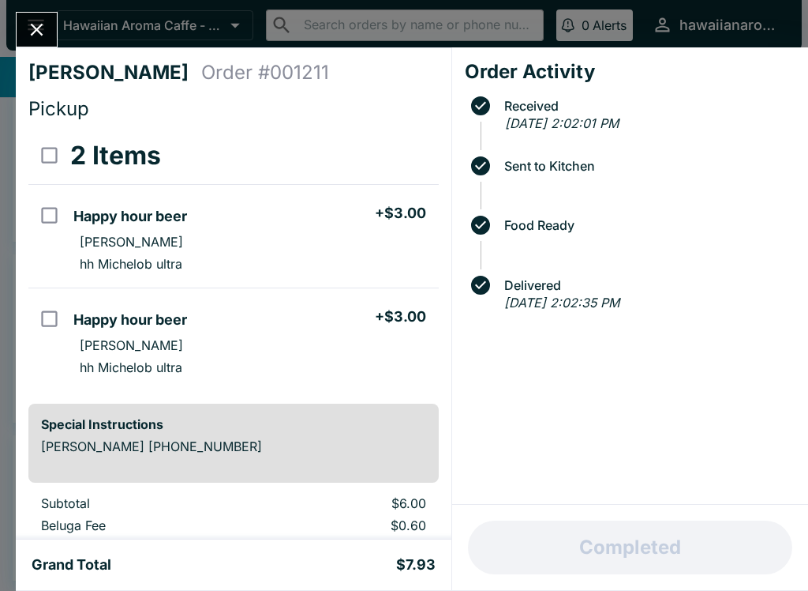
click at [55, 28] on button "Close" at bounding box center [37, 30] width 40 height 34
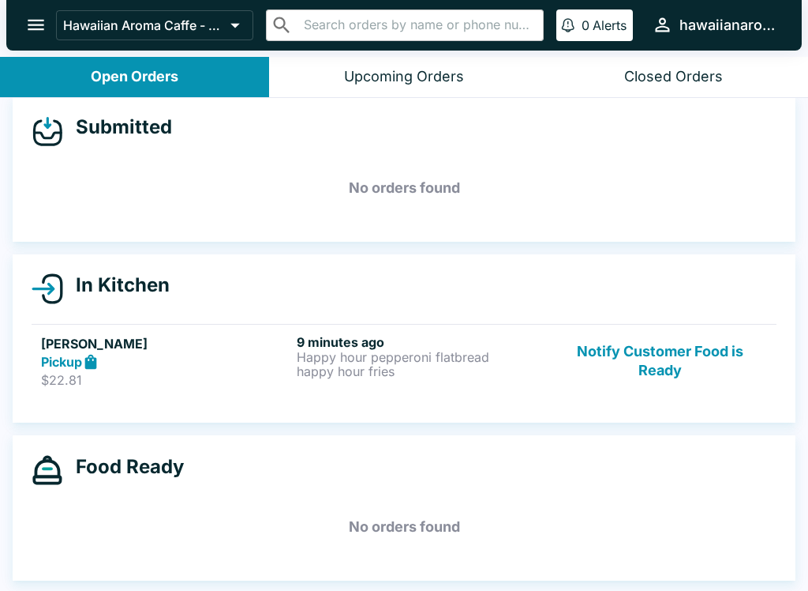
click at [471, 356] on p "Happy hour pepperoni flatbread" at bounding box center [421, 357] width 249 height 14
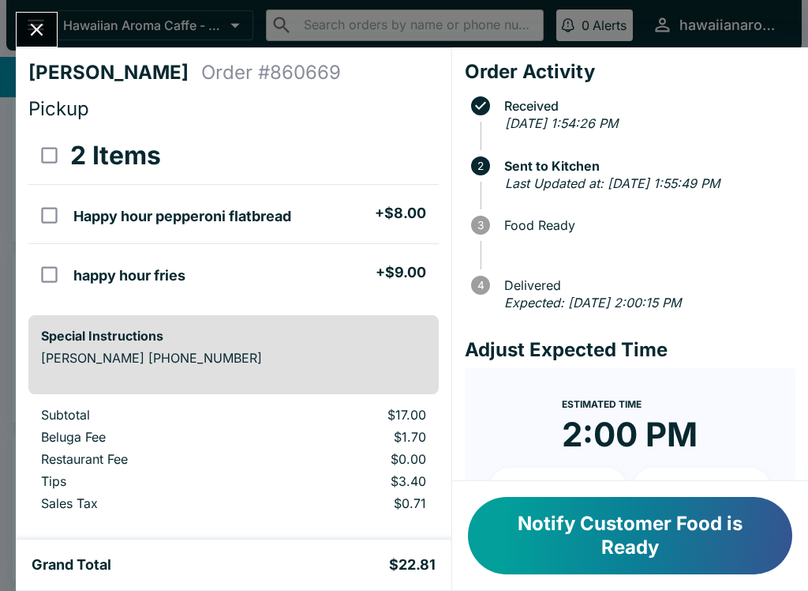
click at [661, 556] on button "Notify Customer Food is Ready" at bounding box center [630, 535] width 324 height 77
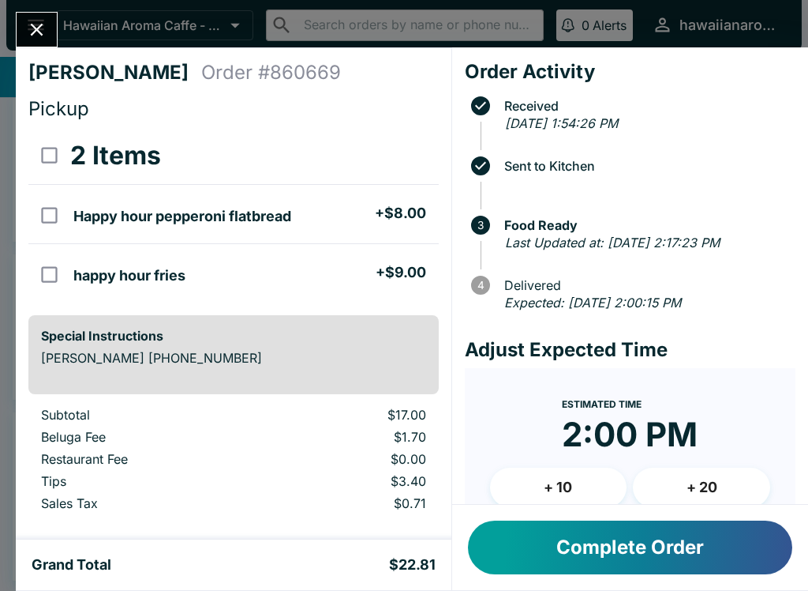
click at [606, 542] on button "Complete Order" at bounding box center [630, 547] width 324 height 54
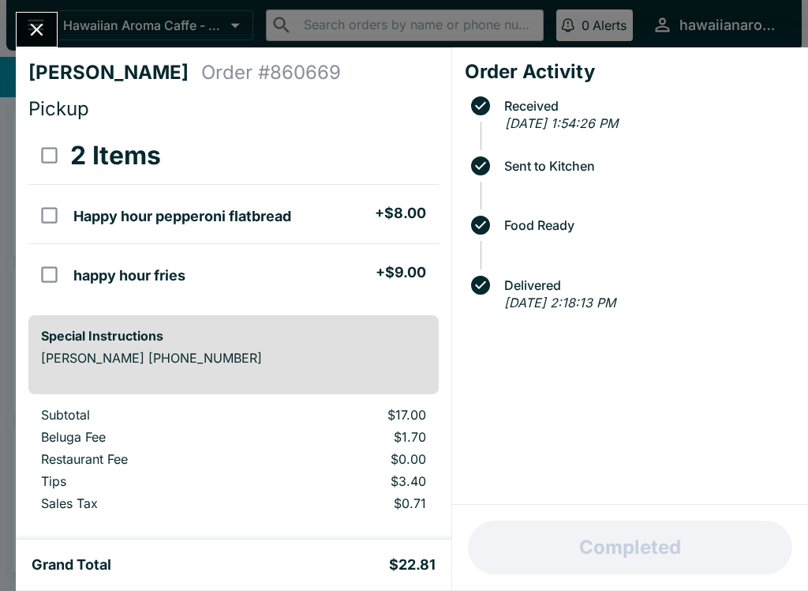
click at [34, 36] on icon "Close" at bounding box center [36, 29] width 21 height 21
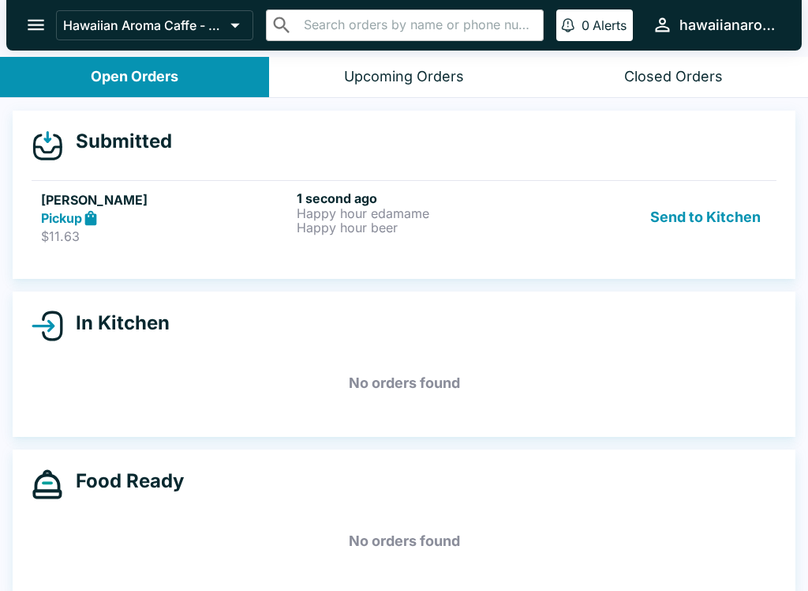
click at [527, 251] on link "[PERSON_NAME] Pickup $11.63 1 second ago Happy hour edamame Happy hour beer Sen…" at bounding box center [404, 217] width 745 height 74
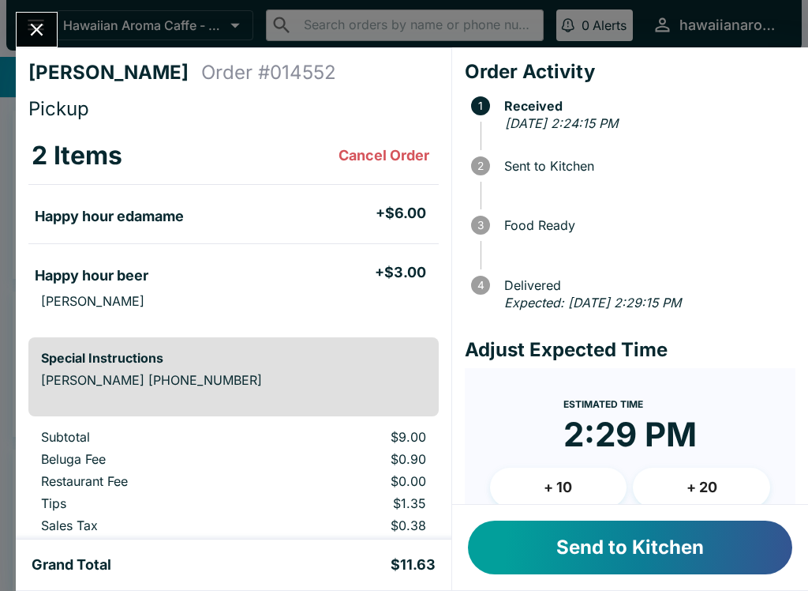
click at [609, 542] on button "Send to Kitchen" at bounding box center [630, 547] width 324 height 54
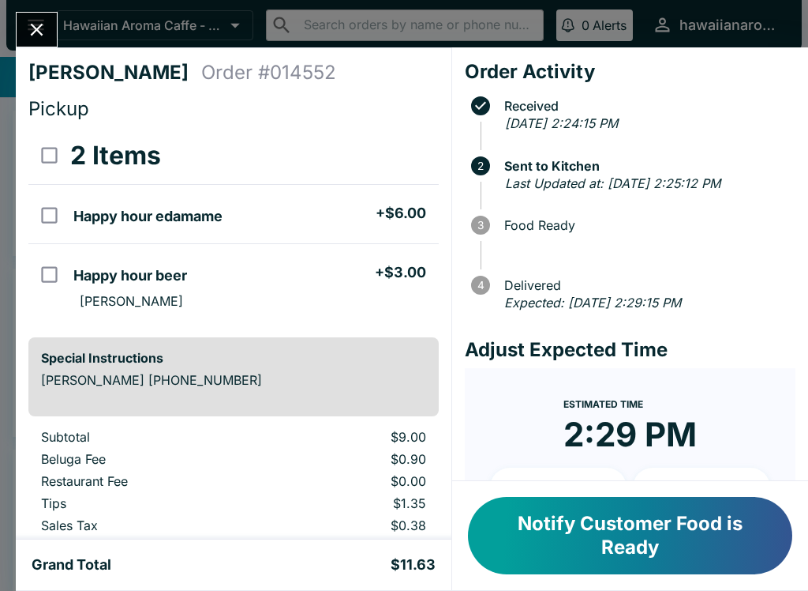
click at [44, 43] on button "Close" at bounding box center [37, 30] width 40 height 34
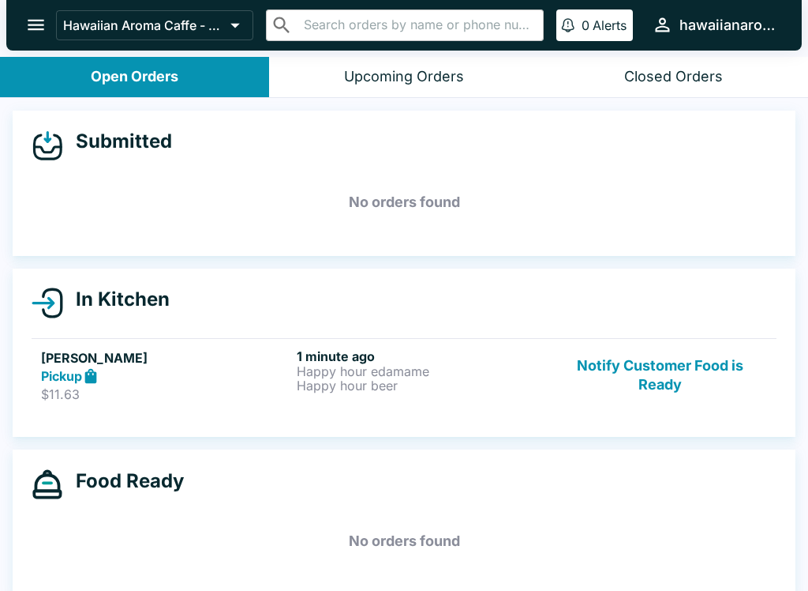
click at [439, 364] on p "Happy hour edamame" at bounding box center [421, 371] width 249 height 14
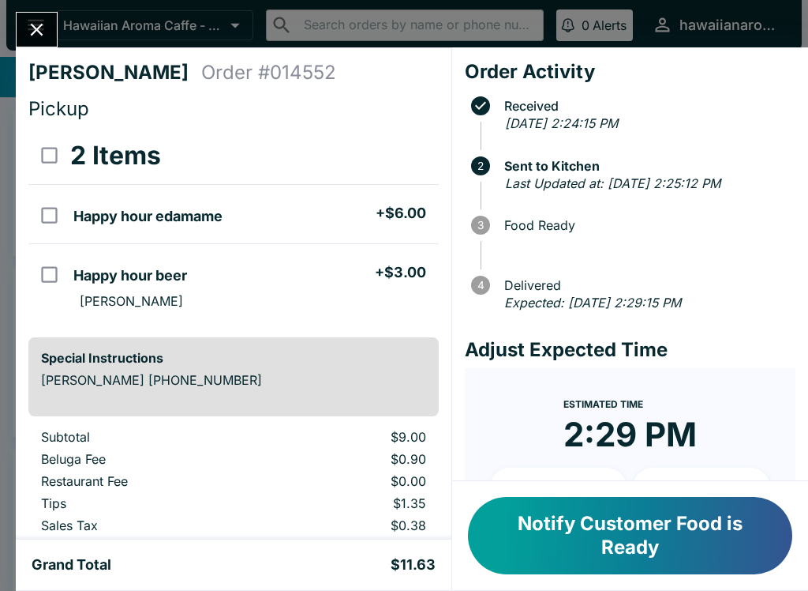
click at [642, 524] on button "Notify Customer Food is Ready" at bounding box center [630, 535] width 324 height 77
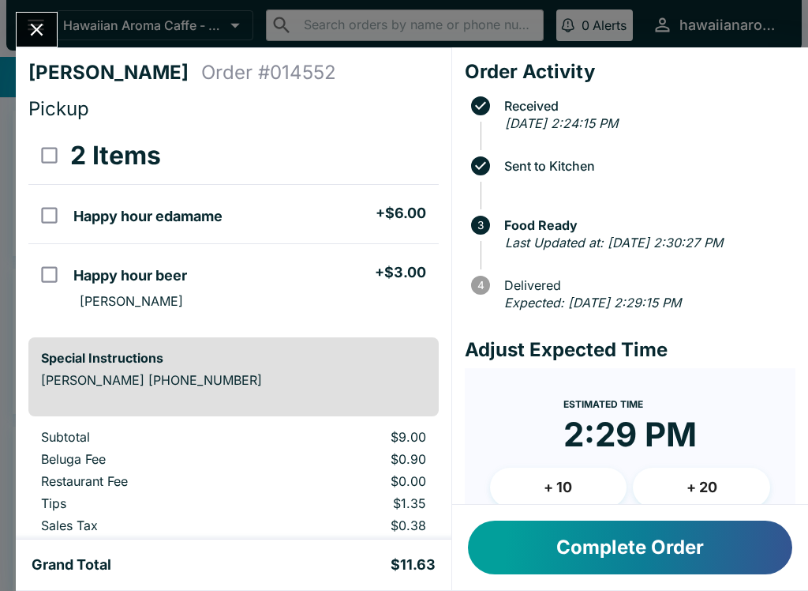
click at [726, 541] on button "Complete Order" at bounding box center [630, 547] width 324 height 54
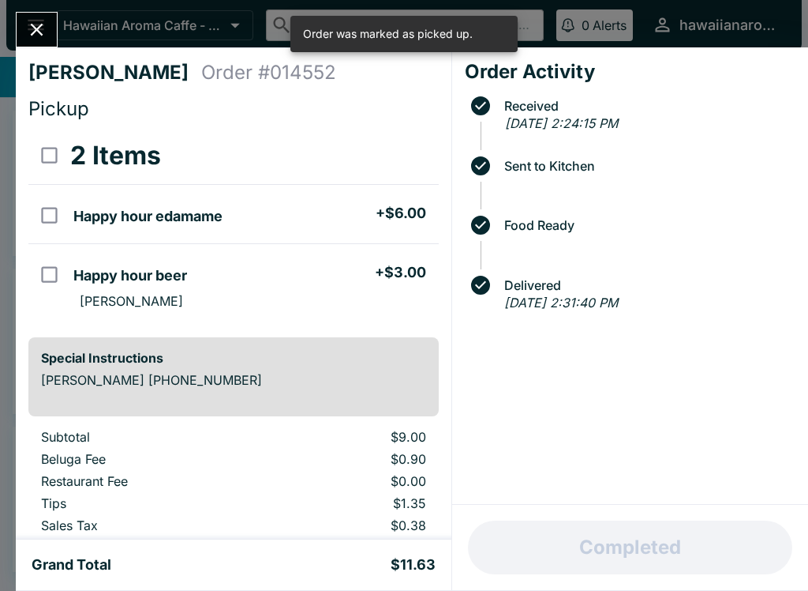
click at [57, 28] on button "Close" at bounding box center [37, 30] width 40 height 34
